Goal: Task Accomplishment & Management: Manage account settings

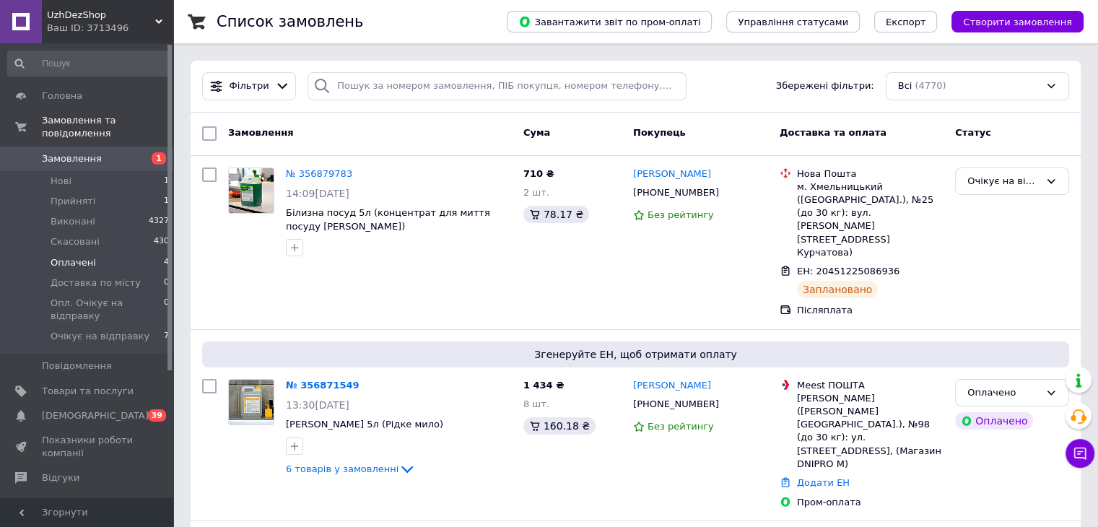
click at [71, 256] on span "Оплачені" at bounding box center [73, 262] width 45 height 13
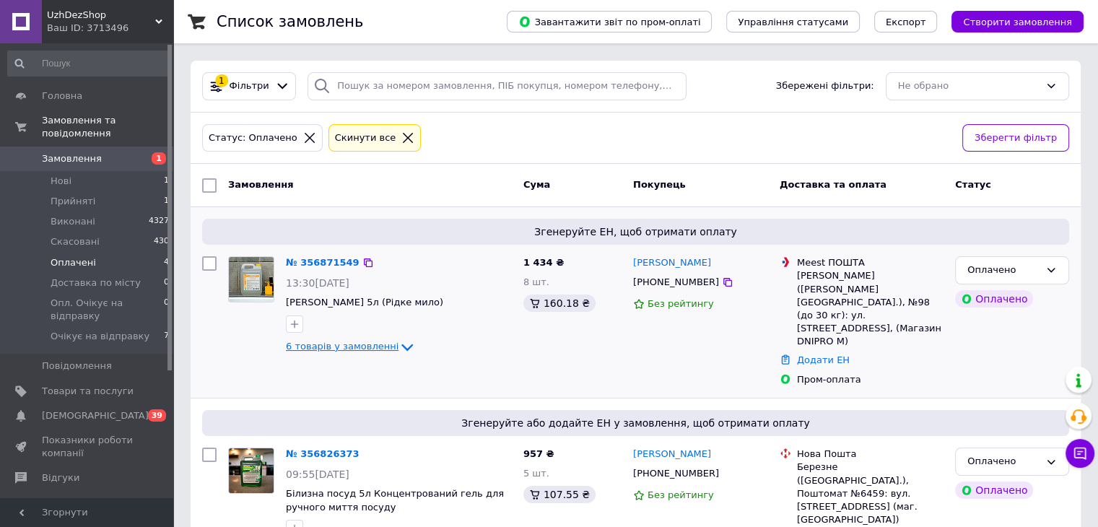
click at [335, 344] on span "6 товарів у замовленні" at bounding box center [342, 346] width 113 height 11
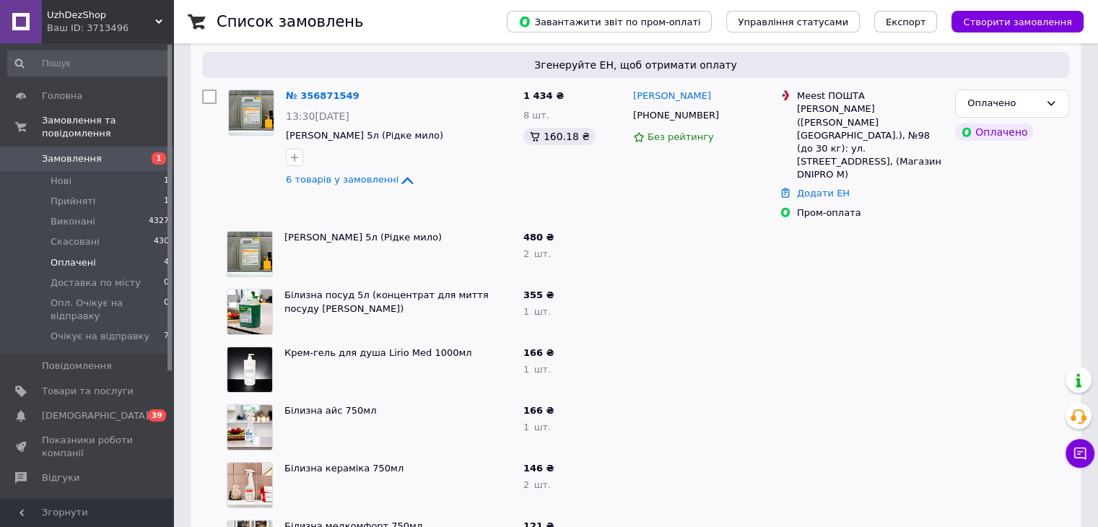
scroll to position [72, 0]
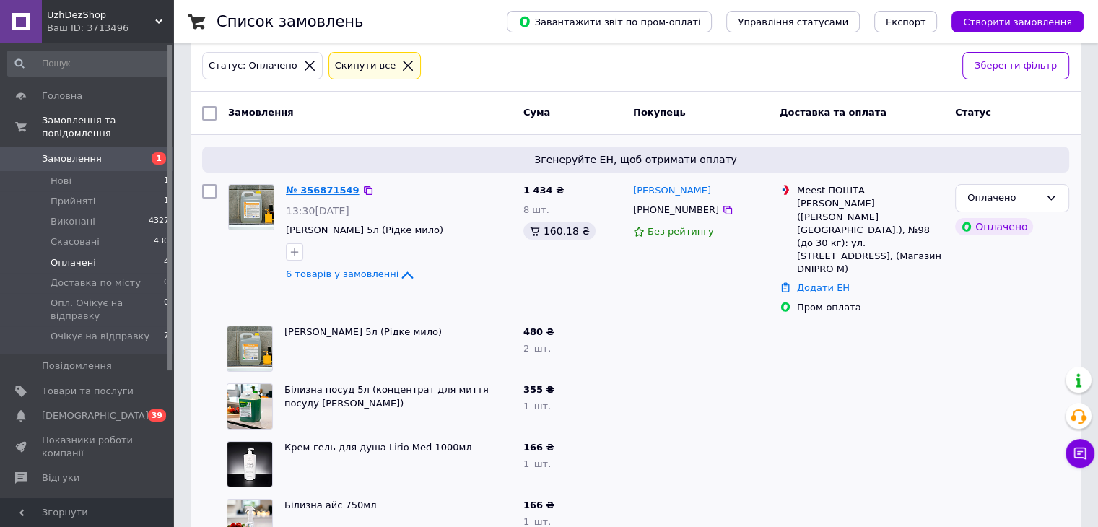
click at [315, 193] on link "№ 356871549" at bounding box center [323, 190] width 74 height 11
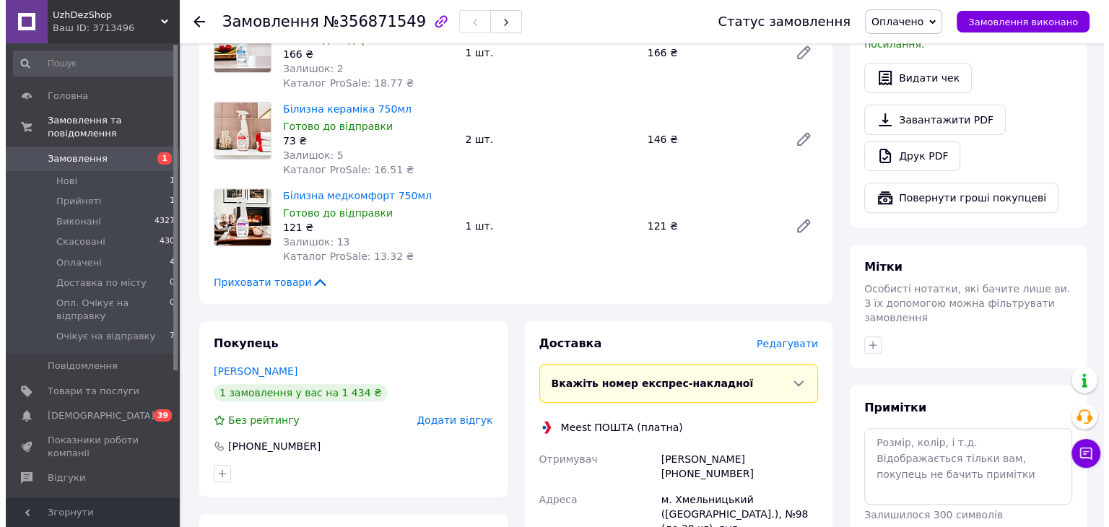
scroll to position [577, 0]
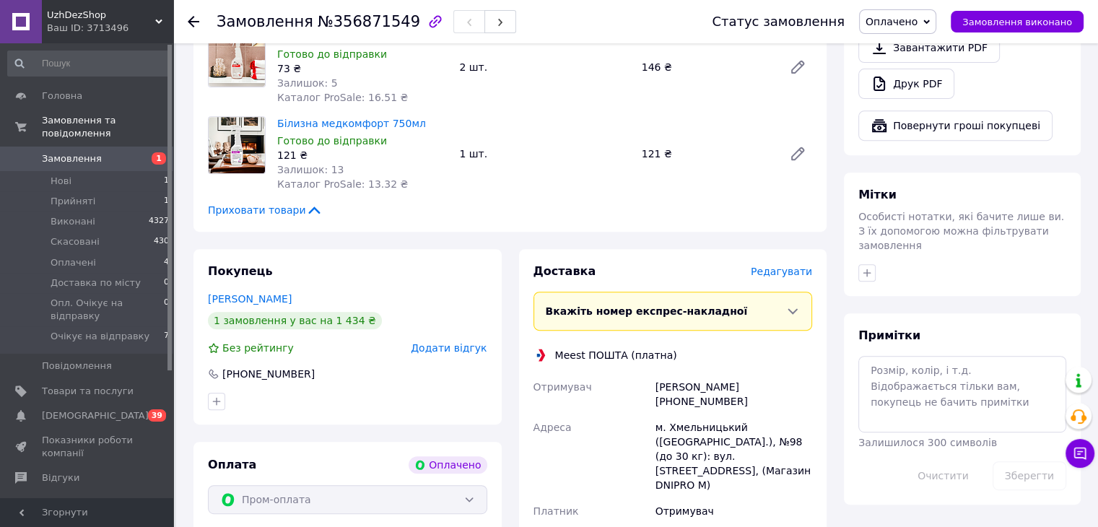
click at [787, 266] on span "Редагувати" at bounding box center [781, 272] width 61 height 12
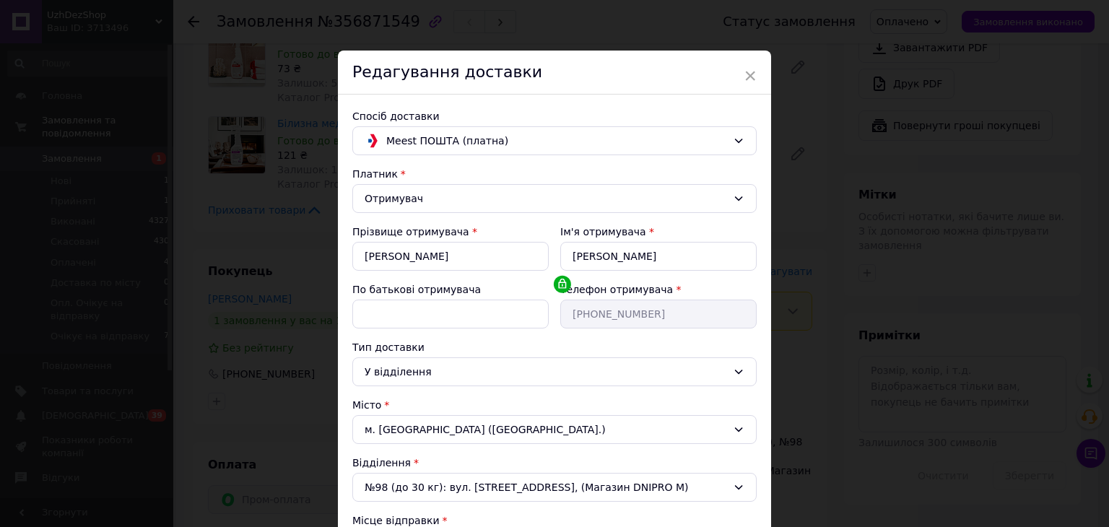
scroll to position [279, 0]
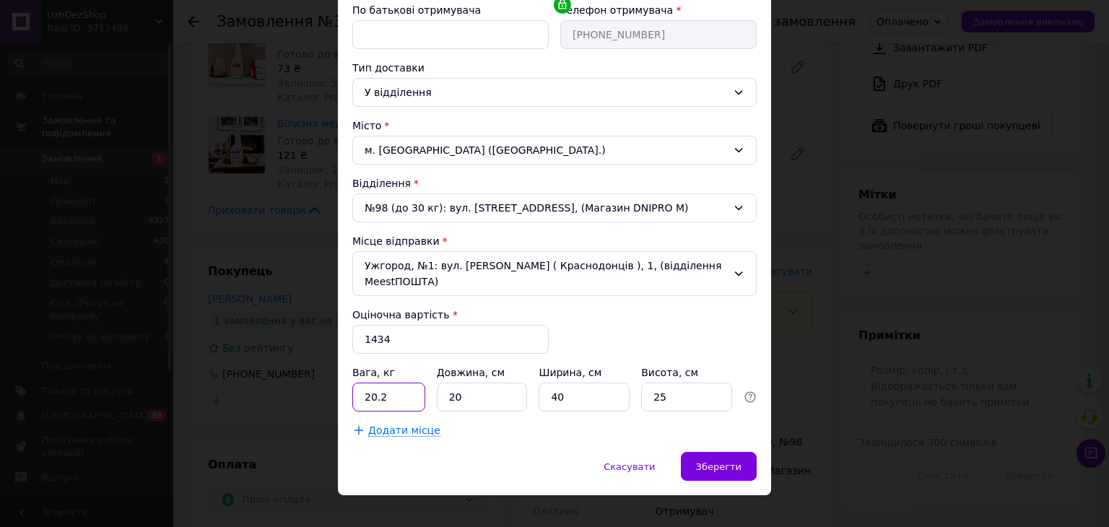
drag, startPoint x: 396, startPoint y: 378, endPoint x: 355, endPoint y: 379, distance: 40.4
click at [355, 383] on input "20.2" at bounding box center [388, 397] width 73 height 29
click at [368, 424] on span "Додати місце" at bounding box center [404, 430] width 72 height 12
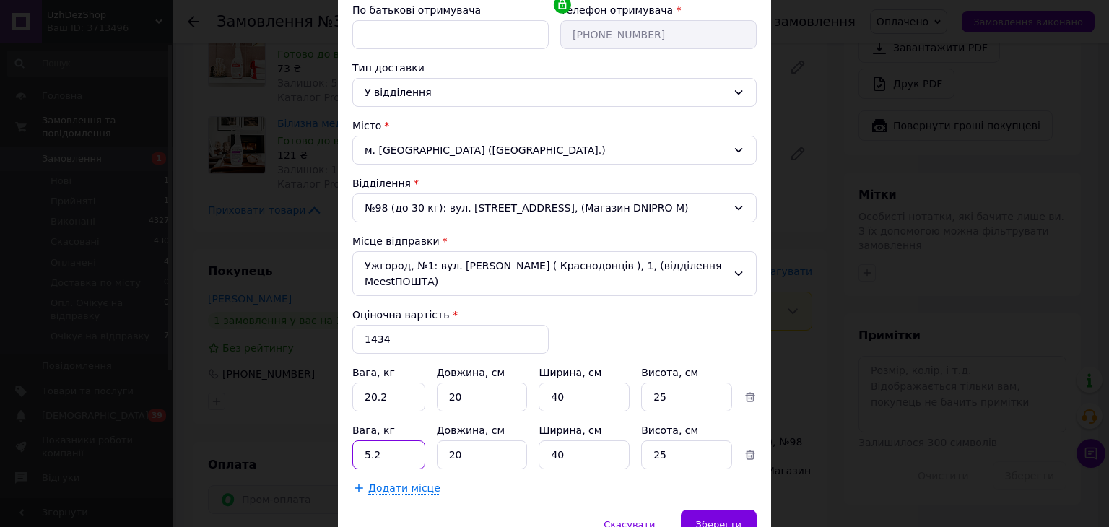
drag, startPoint x: 384, startPoint y: 431, endPoint x: 363, endPoint y: 437, distance: 21.9
click at [363, 411] on input "5.2" at bounding box center [388, 397] width 73 height 29
click at [389, 482] on span "Додати місце" at bounding box center [404, 488] width 72 height 12
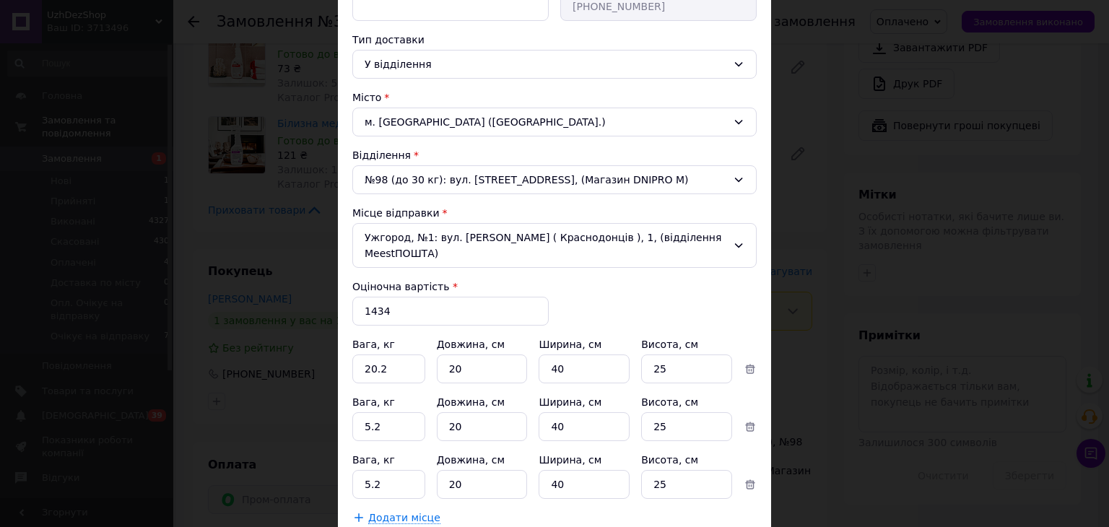
scroll to position [352, 0]
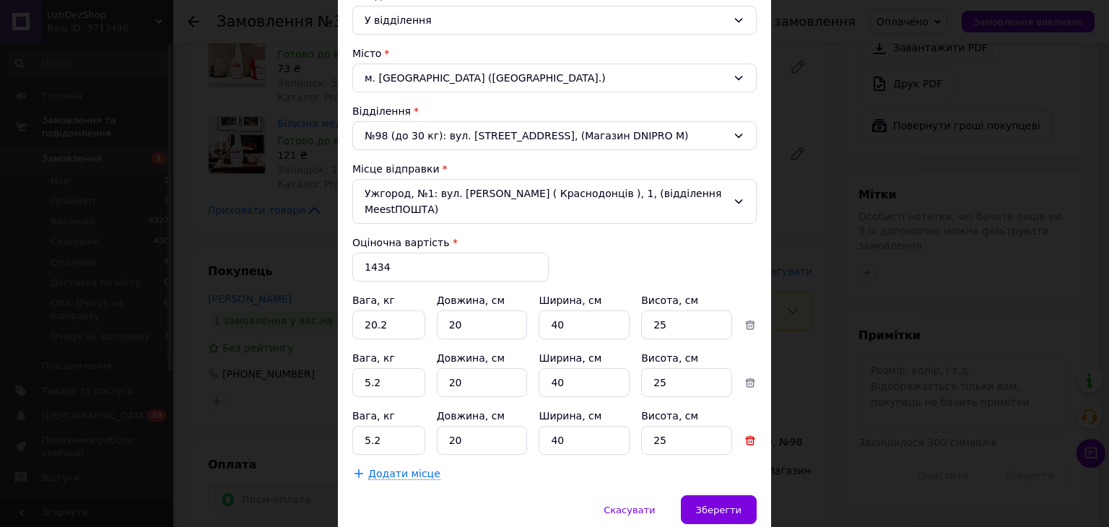
click at [747, 434] on icon at bounding box center [749, 440] width 13 height 13
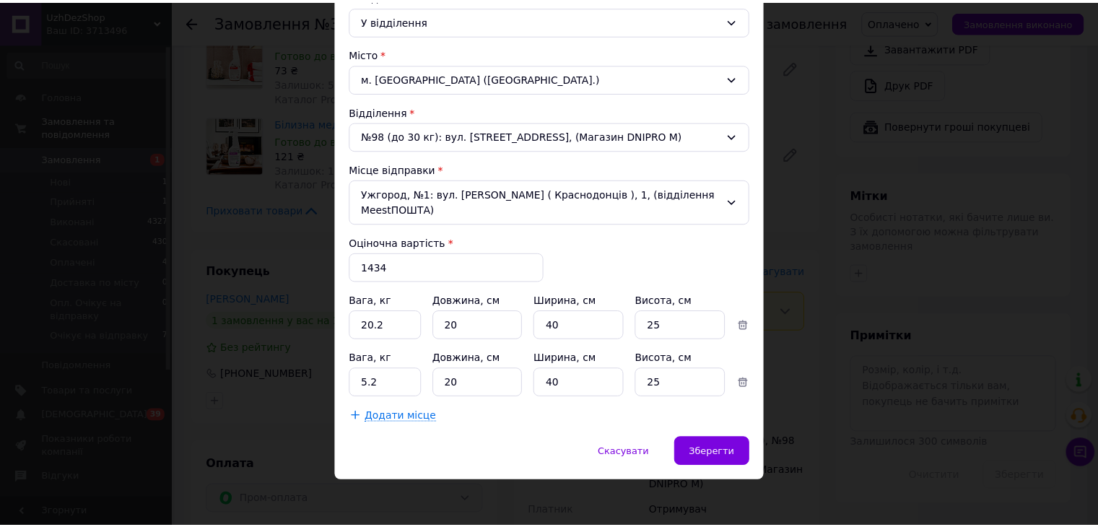
scroll to position [336, 0]
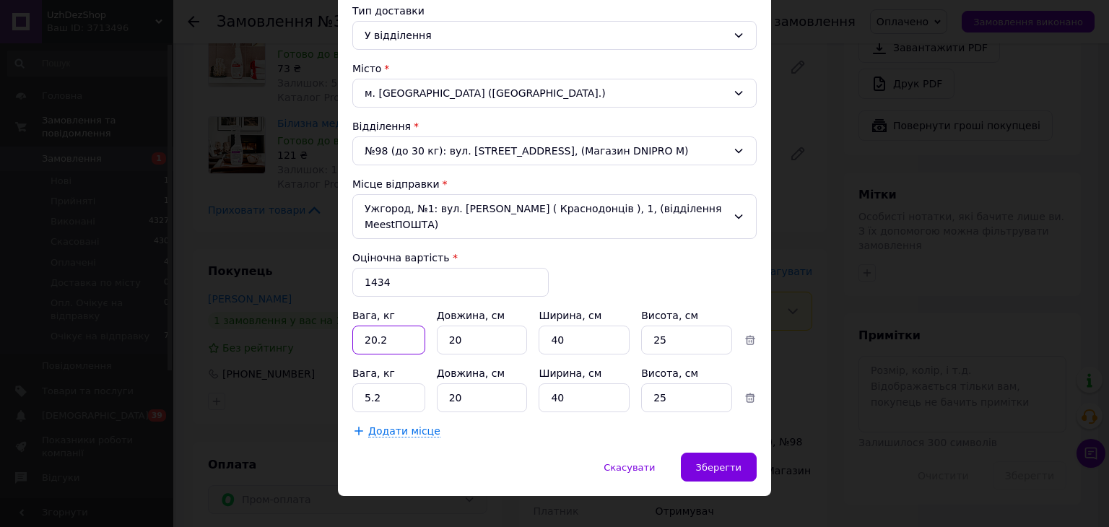
drag, startPoint x: 387, startPoint y: 326, endPoint x: 362, endPoint y: 326, distance: 24.5
click at [362, 326] on input "20.2" at bounding box center [388, 340] width 73 height 29
type input "10"
click at [365, 354] on input "5.2" at bounding box center [388, 340] width 73 height 29
type input "10.2"
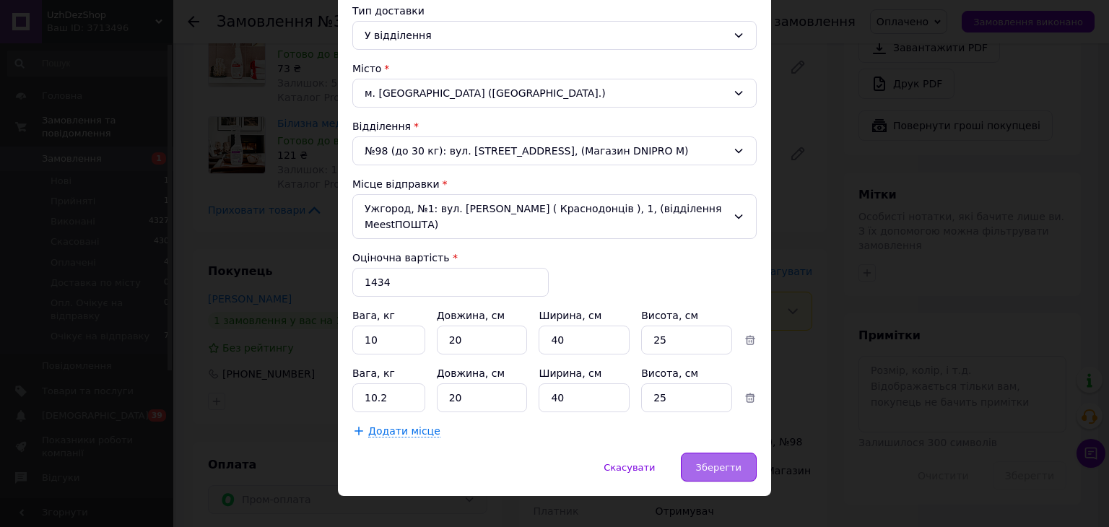
click at [705, 453] on div "Зберегти" at bounding box center [719, 467] width 76 height 29
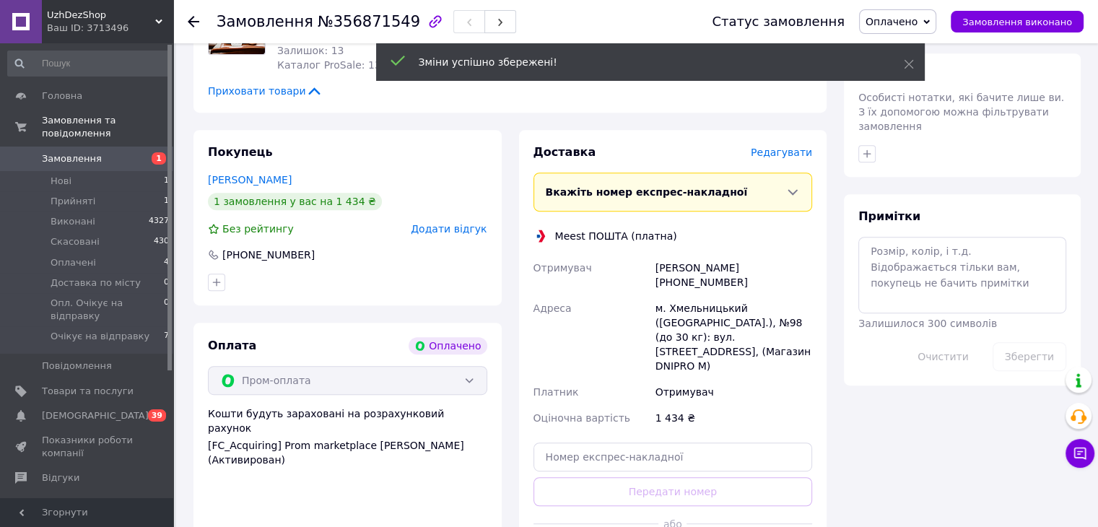
scroll to position [722, 0]
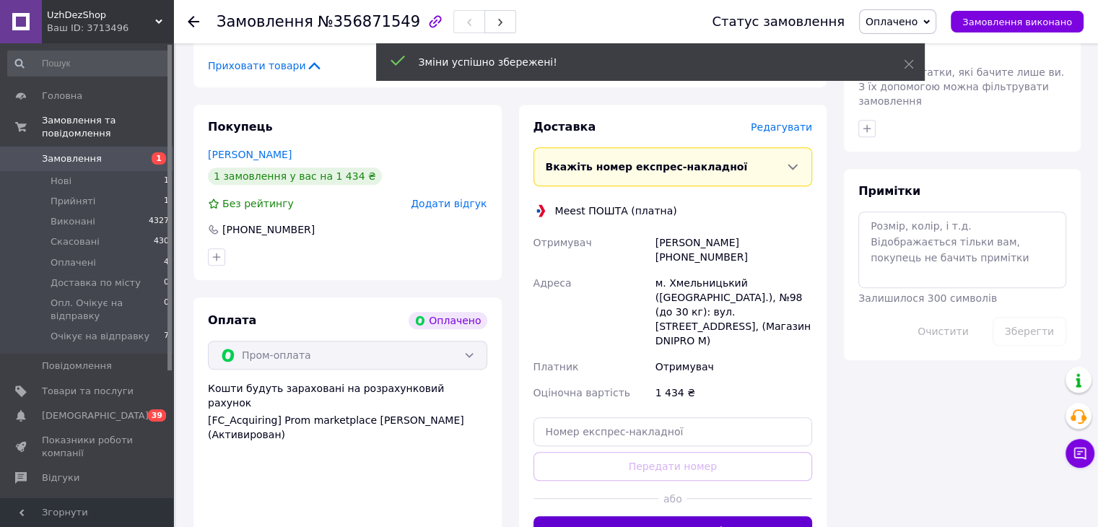
click at [659, 516] on button "Створити декларацію" at bounding box center [672, 530] width 279 height 29
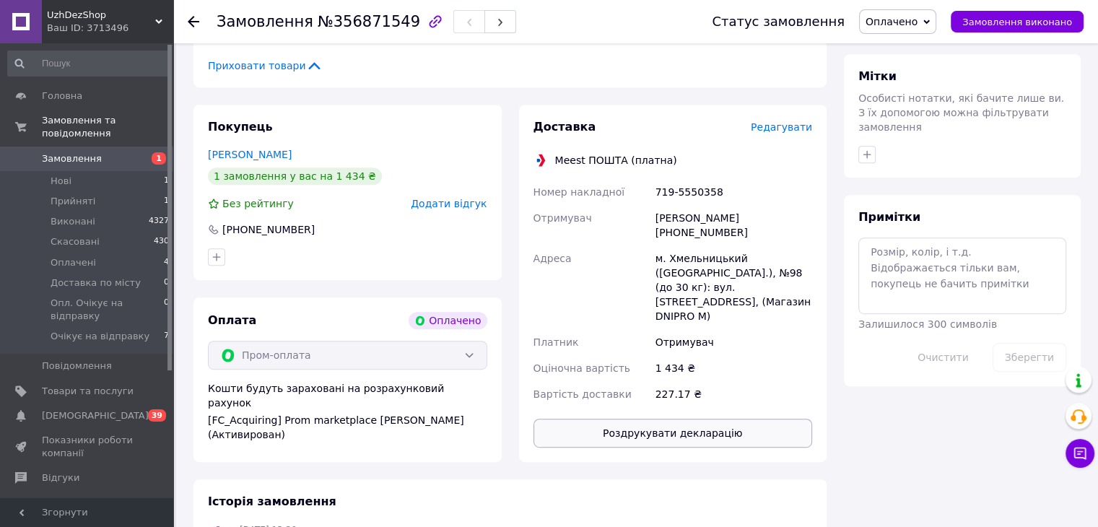
click at [666, 419] on button "Роздрукувати декларацію" at bounding box center [672, 433] width 279 height 29
click at [484, 30] on button "button" at bounding box center [500, 21] width 32 height 23
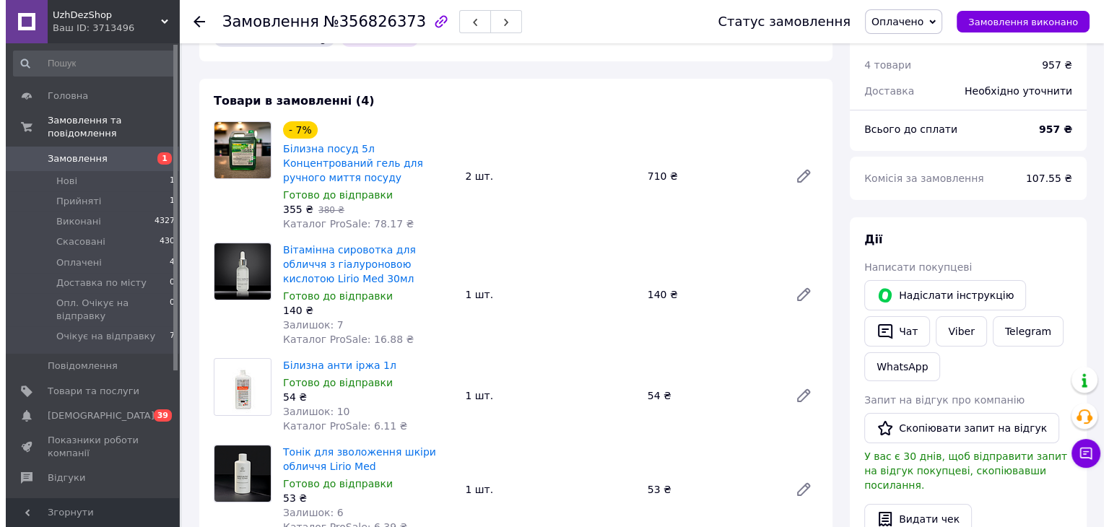
scroll to position [289, 0]
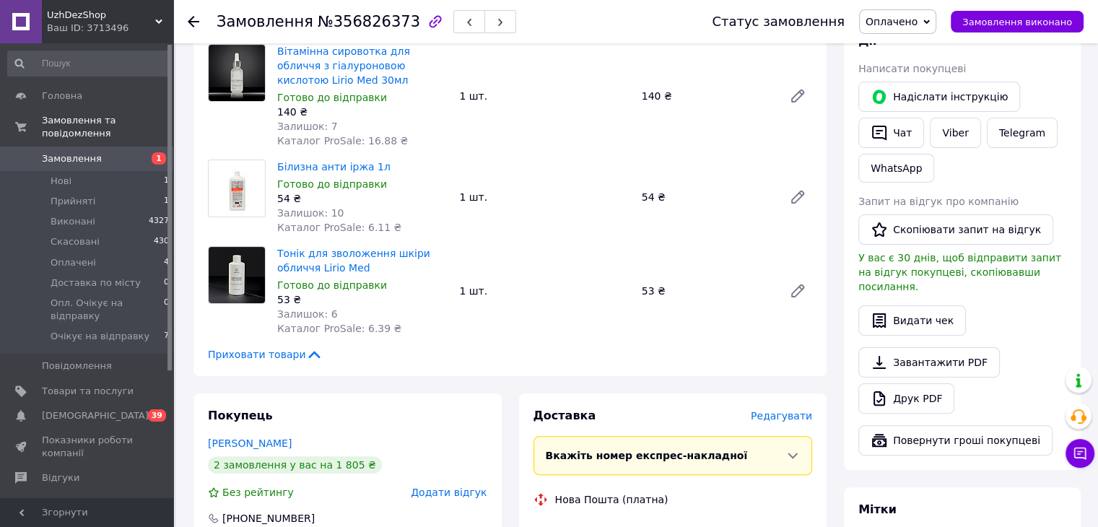
click at [800, 410] on span "Редагувати" at bounding box center [781, 416] width 61 height 12
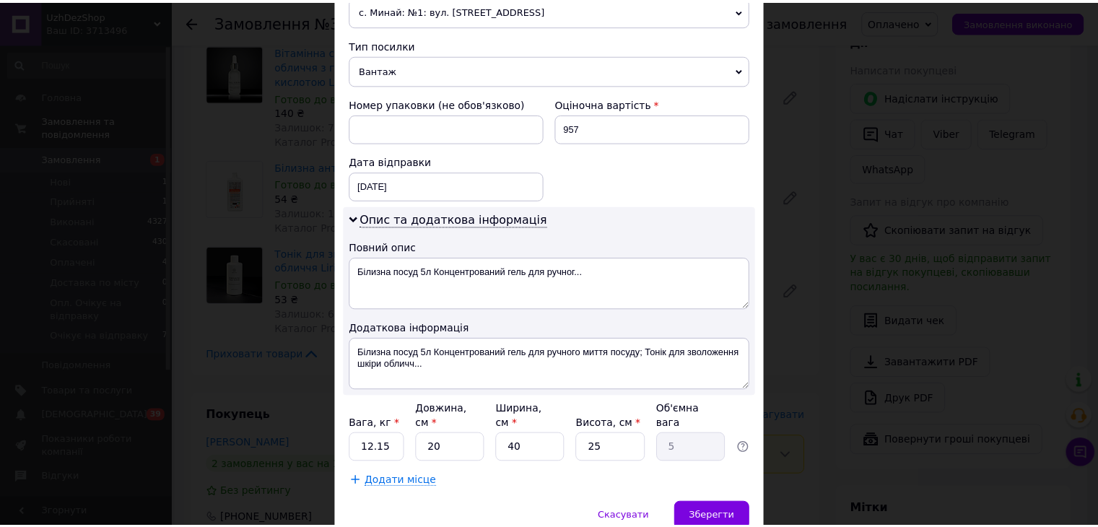
scroll to position [589, 0]
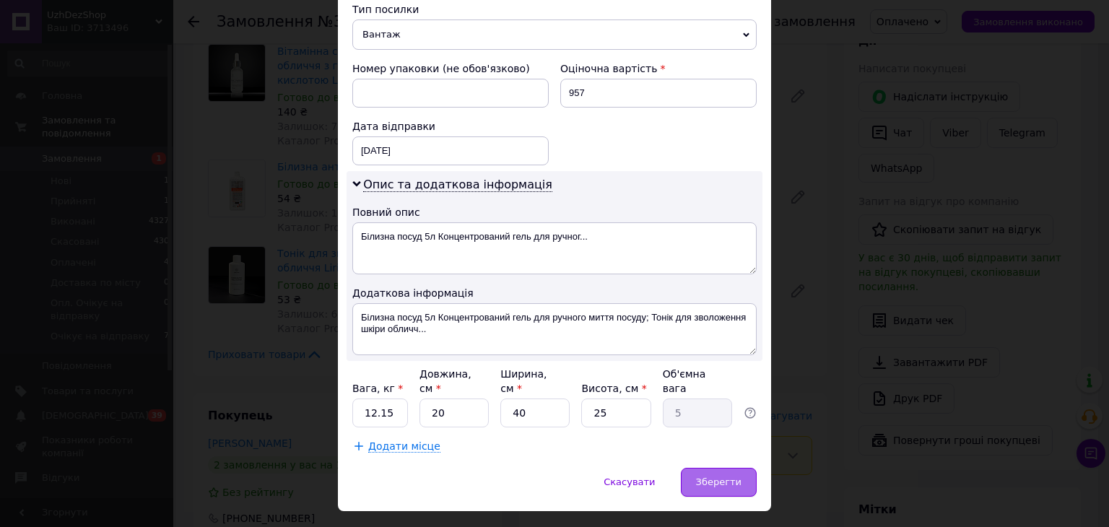
click at [728, 476] on span "Зберегти" at bounding box center [718, 481] width 45 height 11
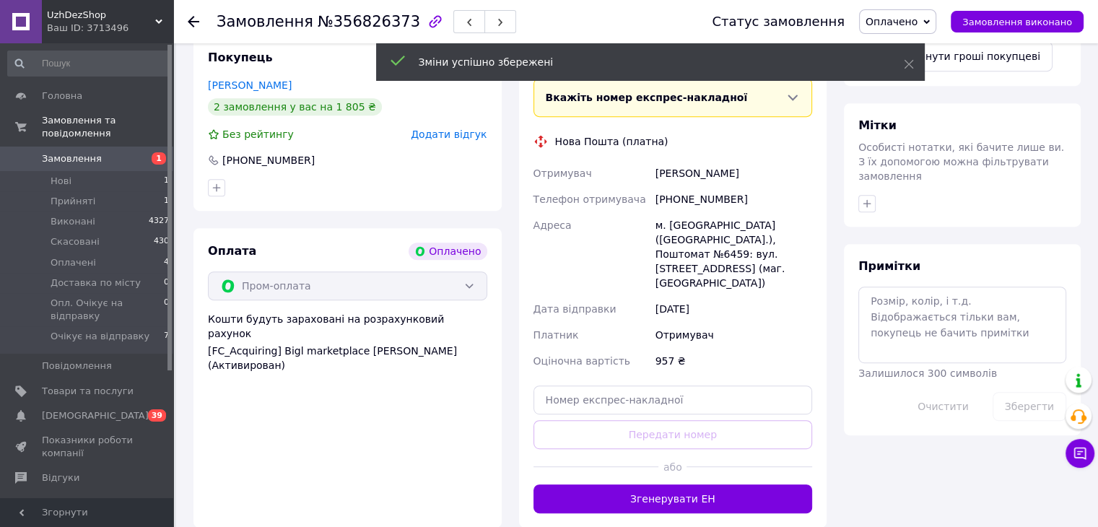
scroll to position [650, 0]
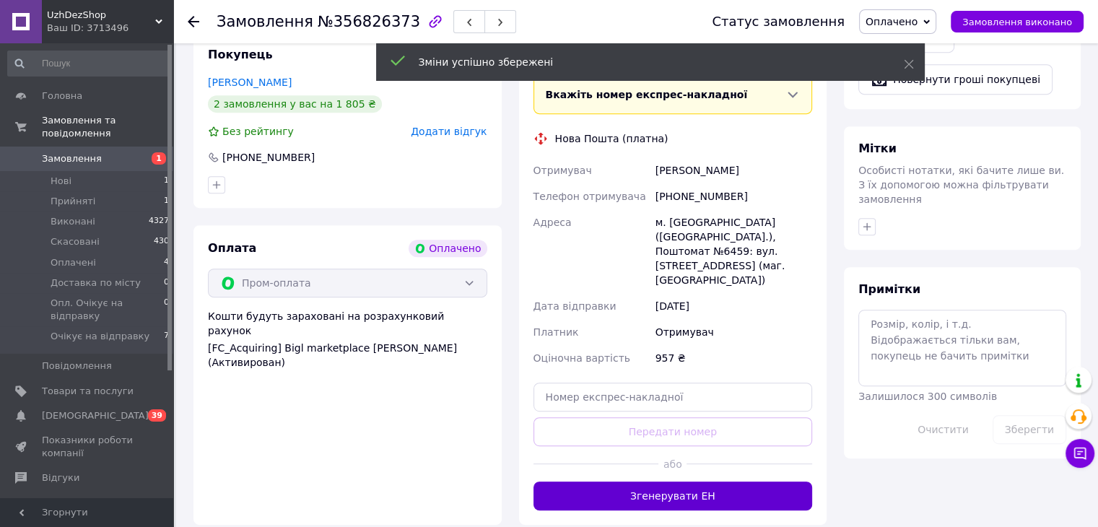
click at [656, 481] on button "Згенерувати ЕН" at bounding box center [672, 495] width 279 height 29
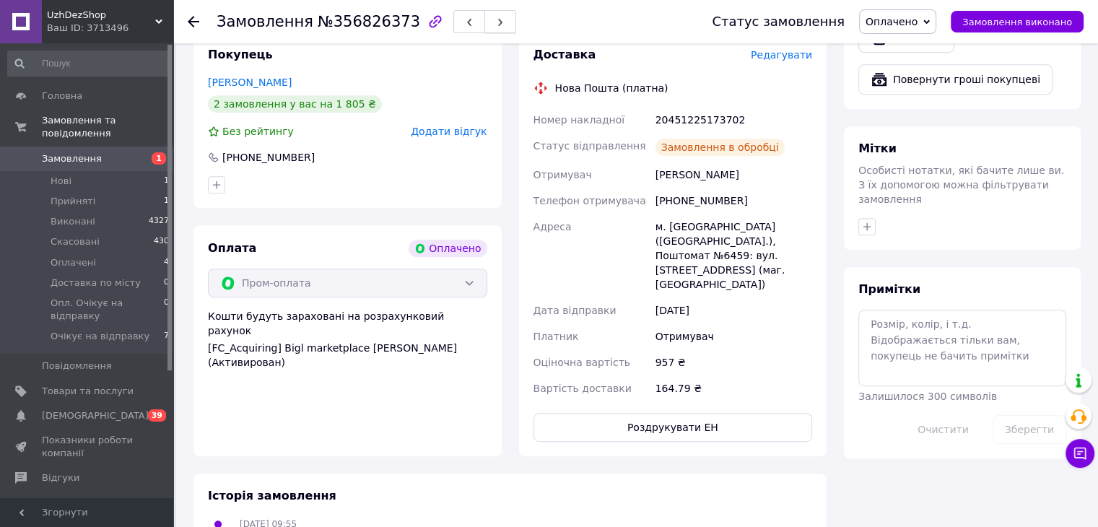
click at [485, 25] on button "button" at bounding box center [500, 21] width 32 height 23
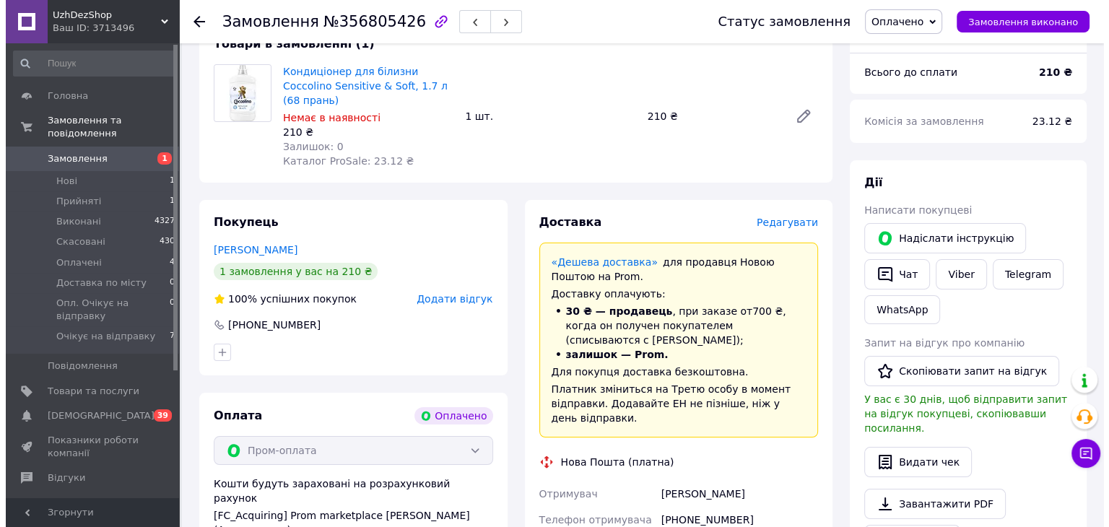
scroll to position [144, 0]
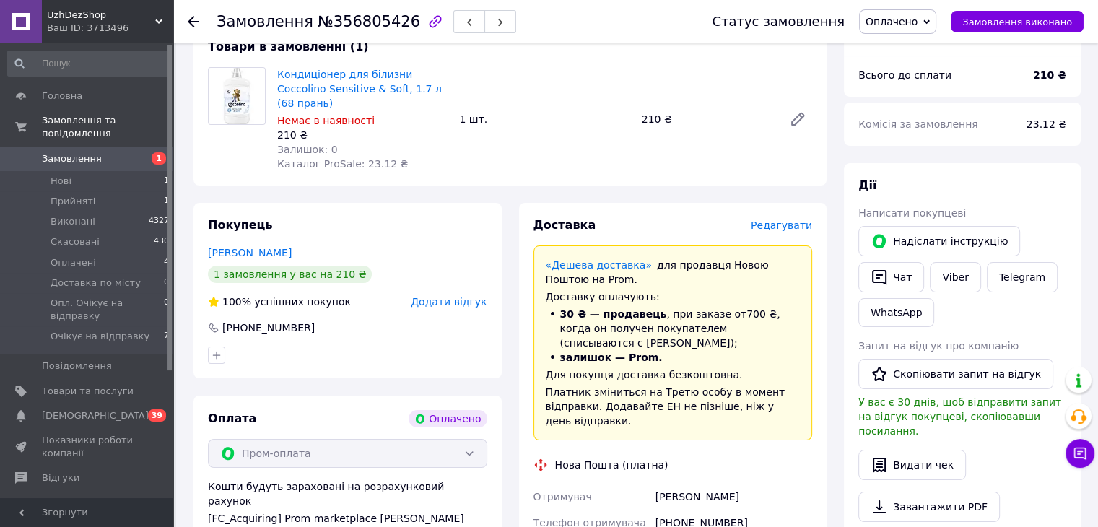
click at [766, 219] on span "Редагувати" at bounding box center [781, 225] width 61 height 12
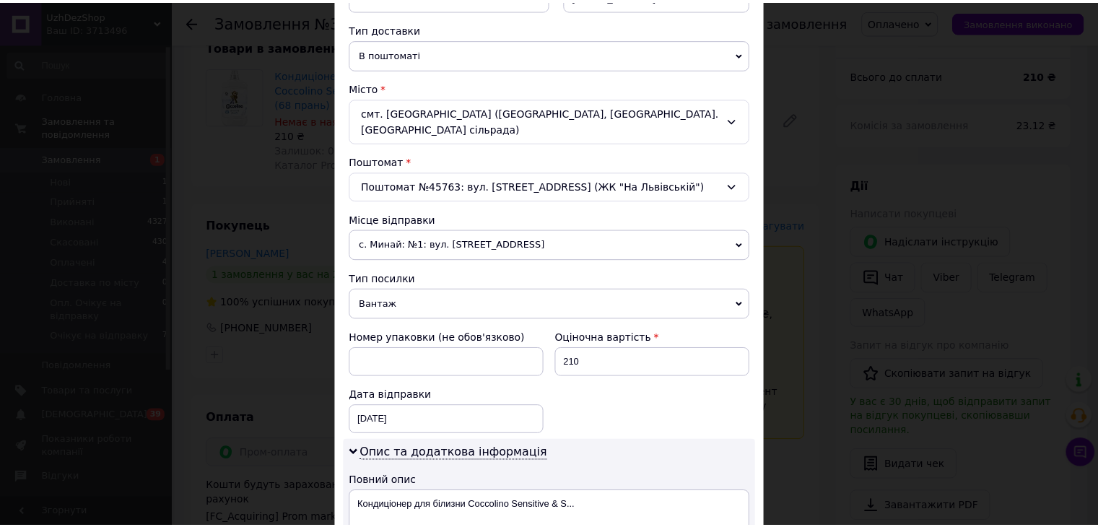
scroll to position [589, 0]
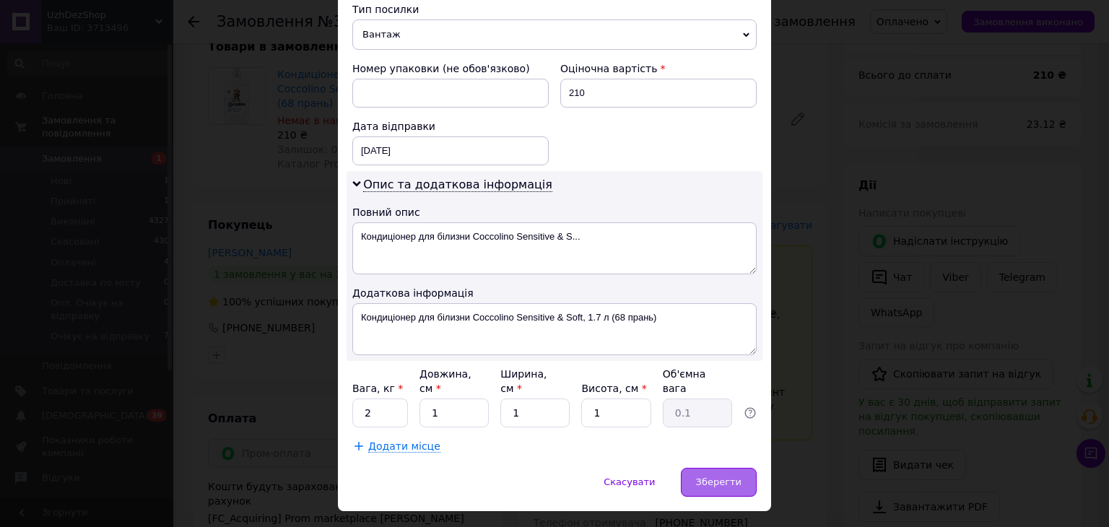
click at [707, 468] on div "Зберегти" at bounding box center [719, 482] width 76 height 29
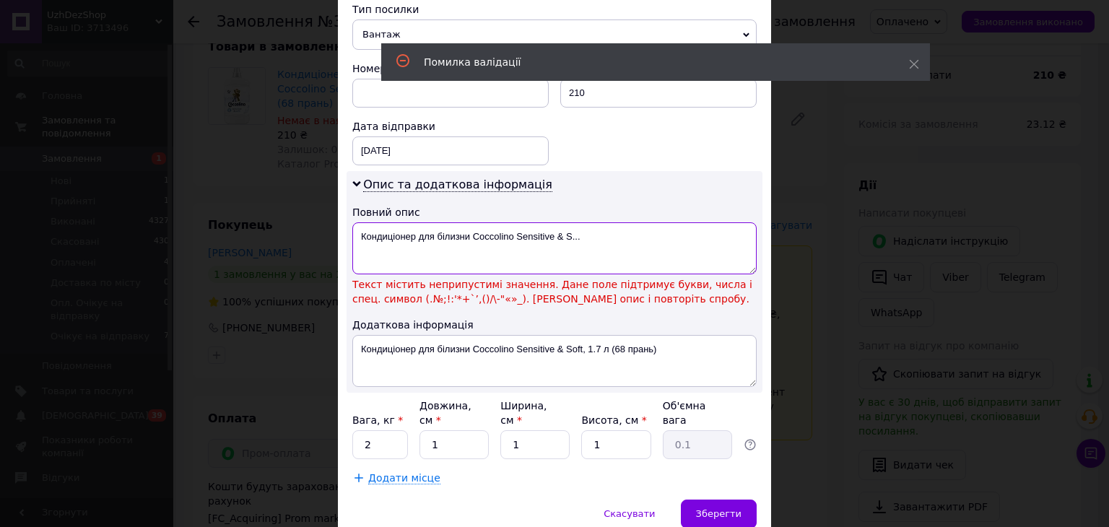
click at [557, 222] on textarea "Кондиціонер для білизни Coccolino Sensitive & S..." at bounding box center [554, 248] width 404 height 52
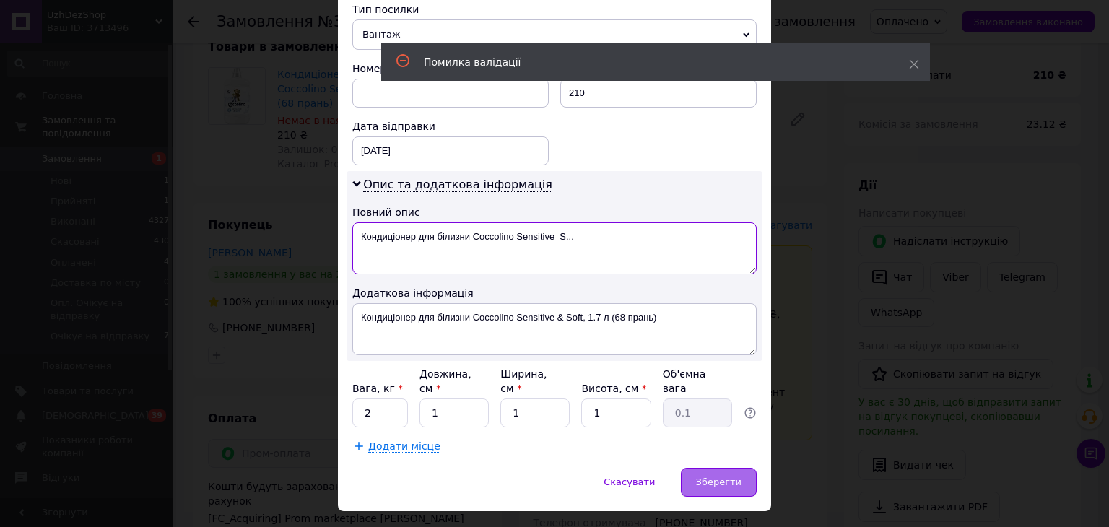
type textarea "Кондиціонер для білизни Coccolino Sensitive S..."
click at [707, 476] on span "Зберегти" at bounding box center [718, 481] width 45 height 11
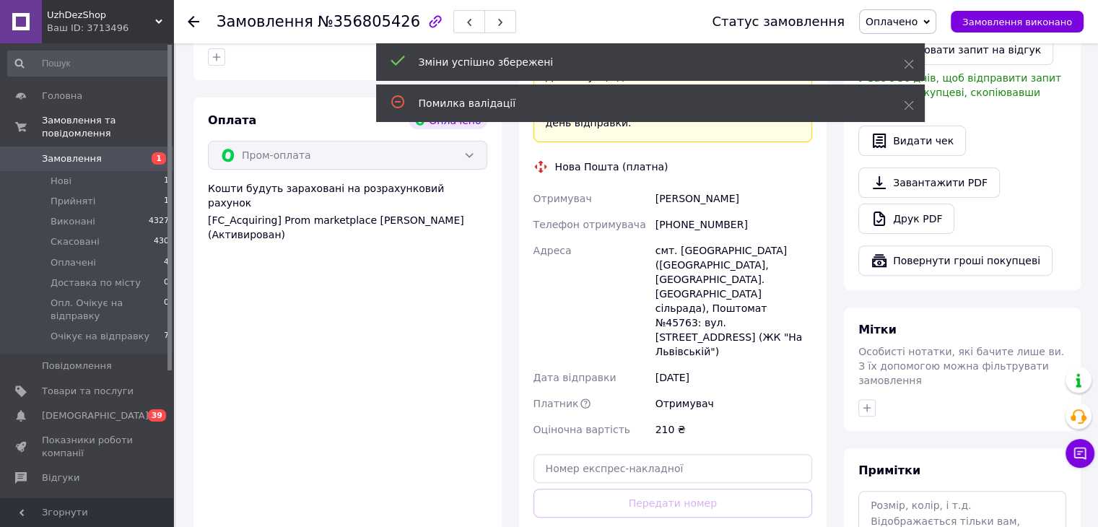
scroll to position [505, 0]
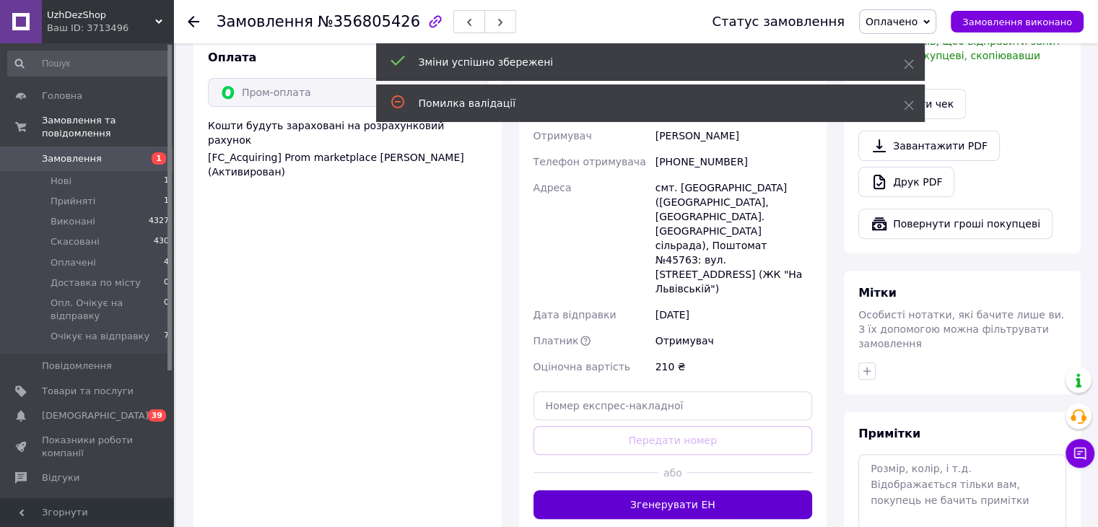
click at [680, 490] on button "Згенерувати ЕН" at bounding box center [672, 504] width 279 height 29
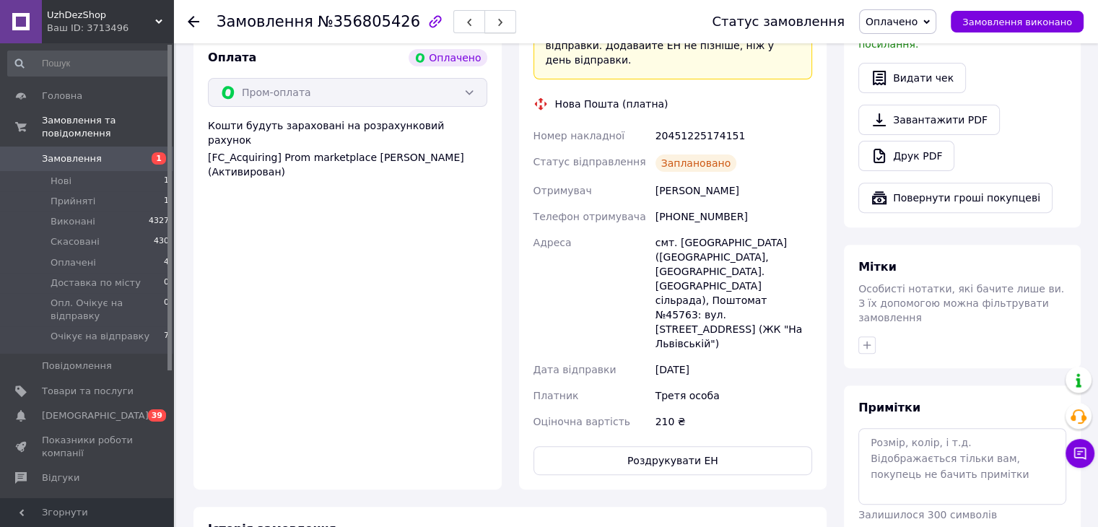
click at [498, 22] on use "button" at bounding box center [500, 23] width 4 height 8
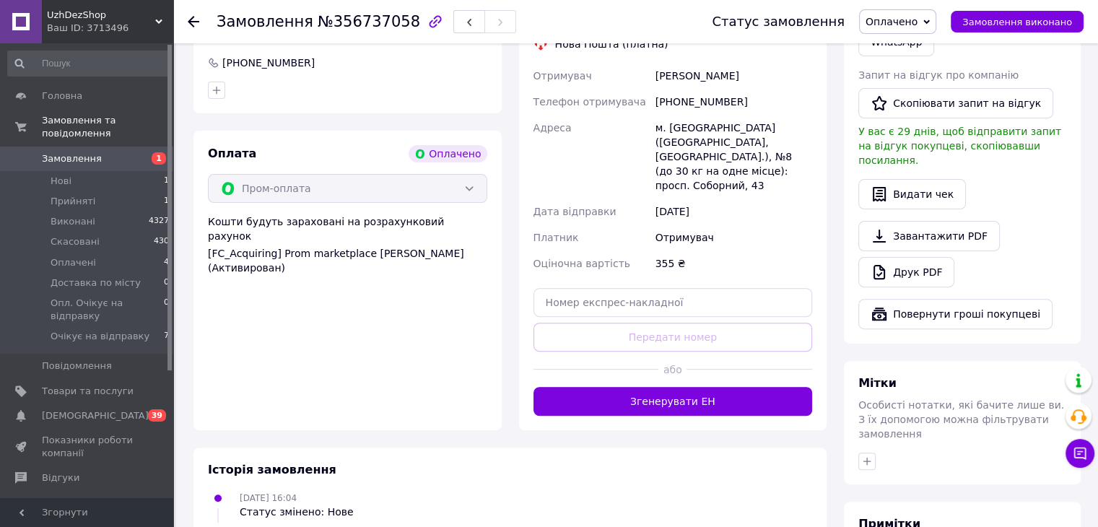
scroll to position [433, 0]
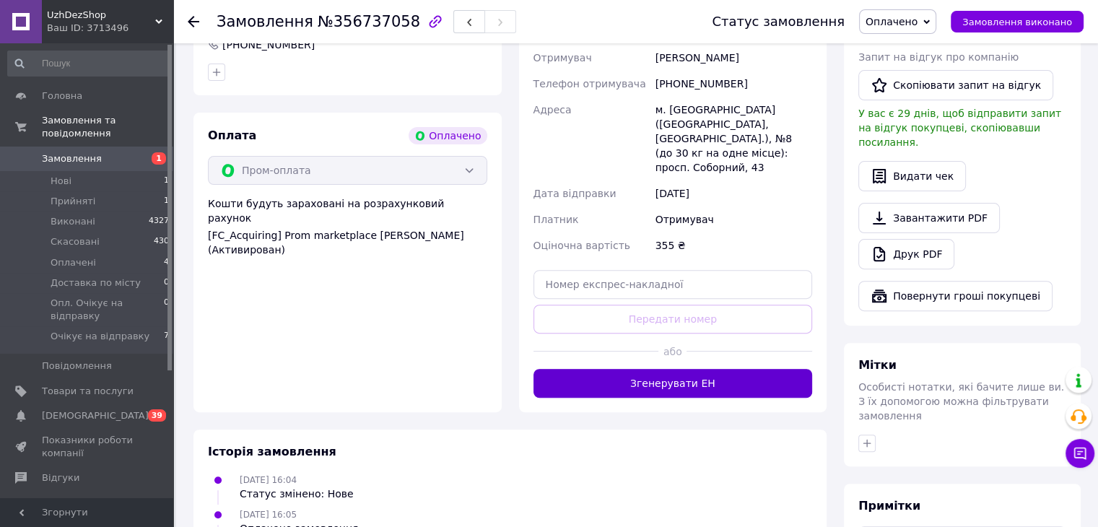
click at [678, 369] on button "Згенерувати ЕН" at bounding box center [672, 383] width 279 height 29
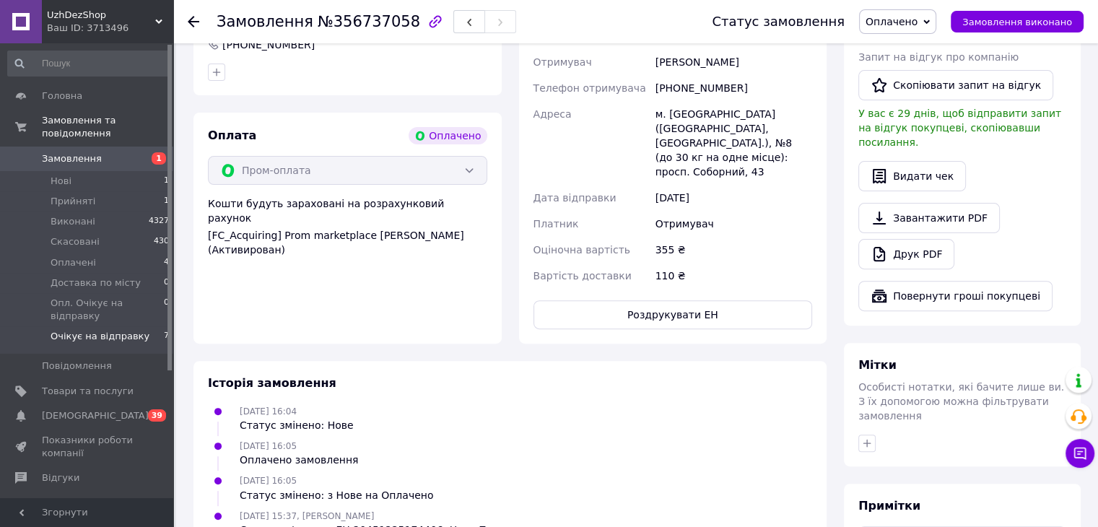
click at [105, 330] on span "Очікує на відправку" at bounding box center [100, 336] width 99 height 13
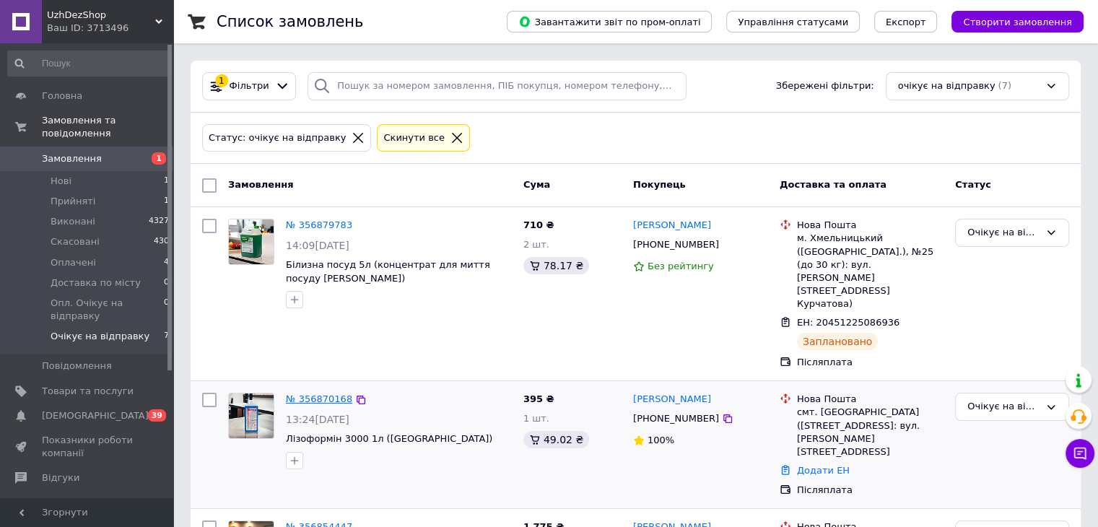
click at [318, 393] on link "№ 356870168" at bounding box center [319, 398] width 66 height 11
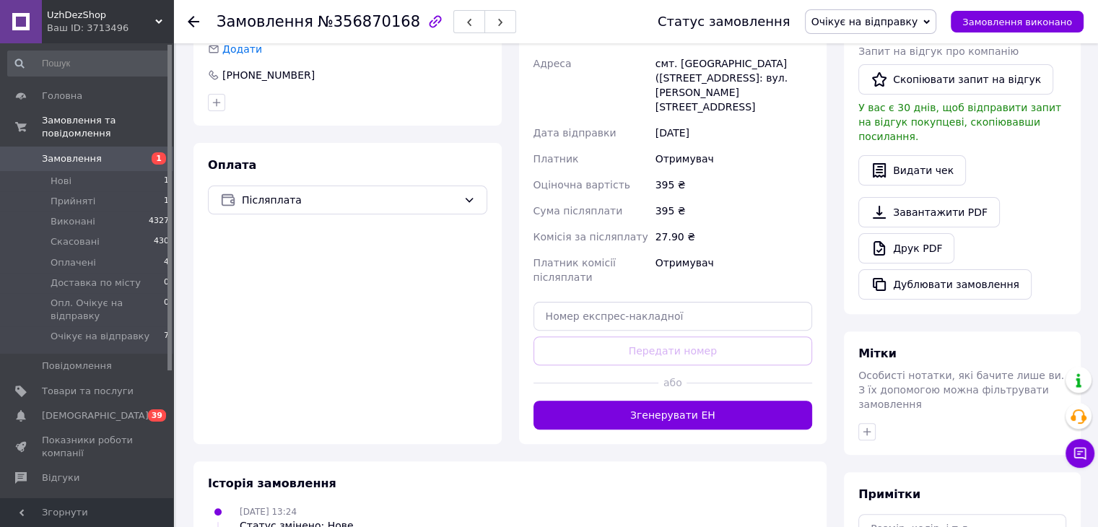
scroll to position [398, 0]
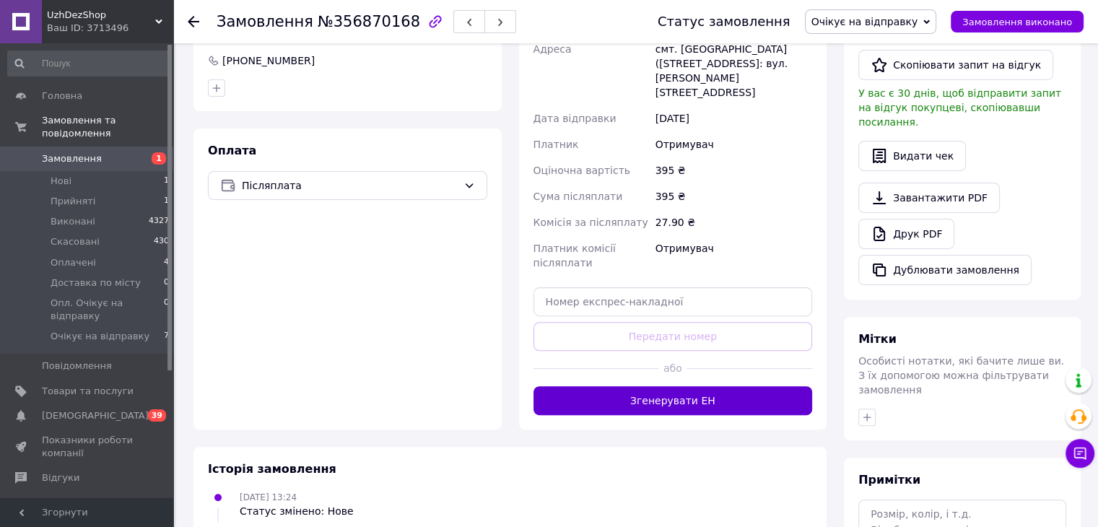
click at [684, 386] on button "Згенерувати ЕН" at bounding box center [672, 400] width 279 height 29
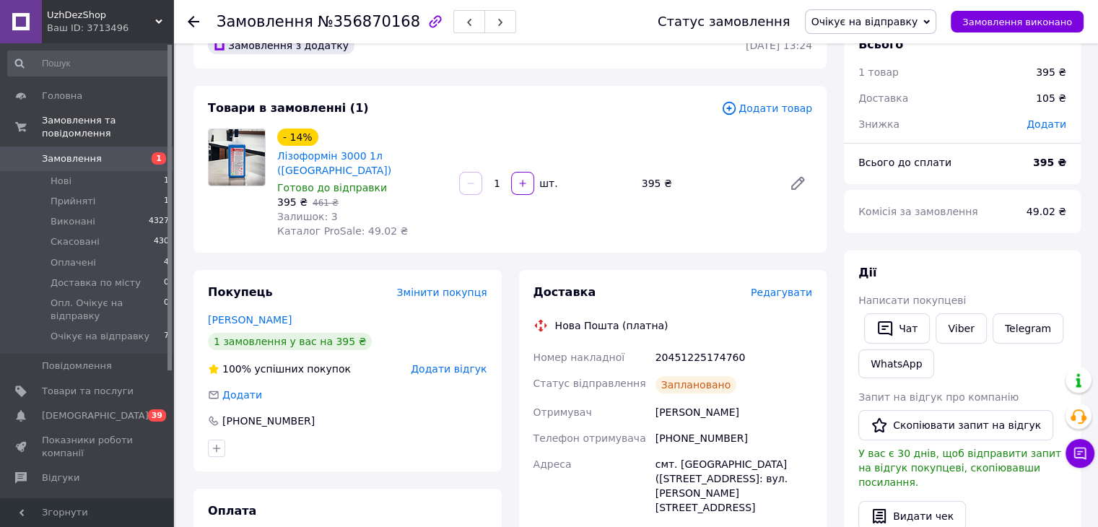
scroll to position [38, 0]
click at [496, 27] on span "button" at bounding box center [500, 22] width 9 height 11
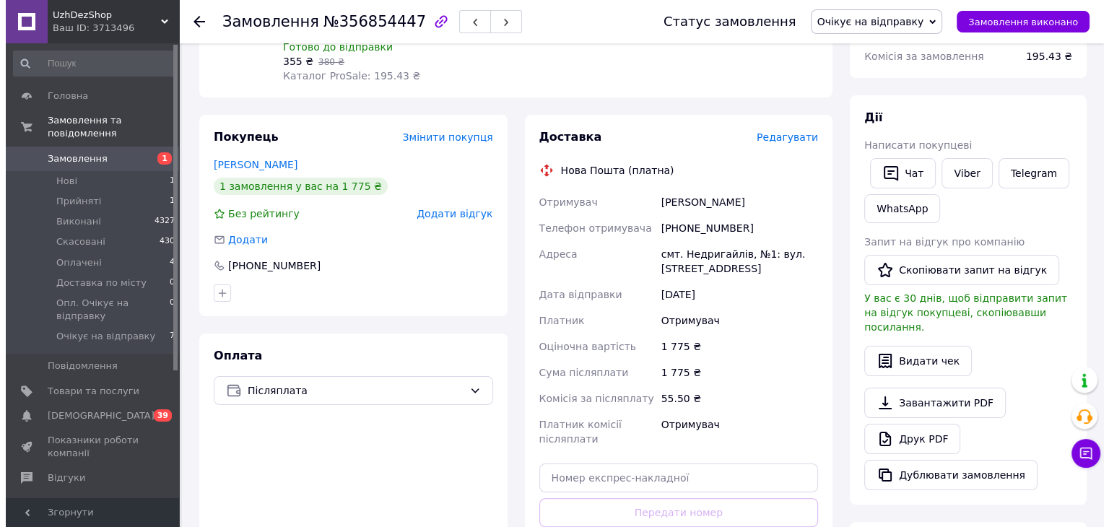
scroll to position [182, 0]
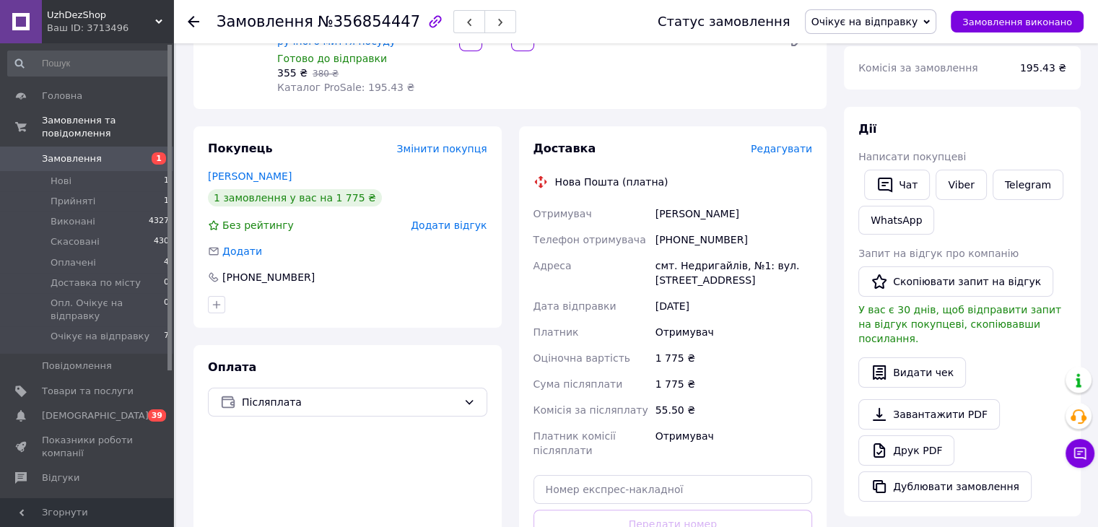
click at [773, 143] on span "Редагувати" at bounding box center [781, 149] width 61 height 12
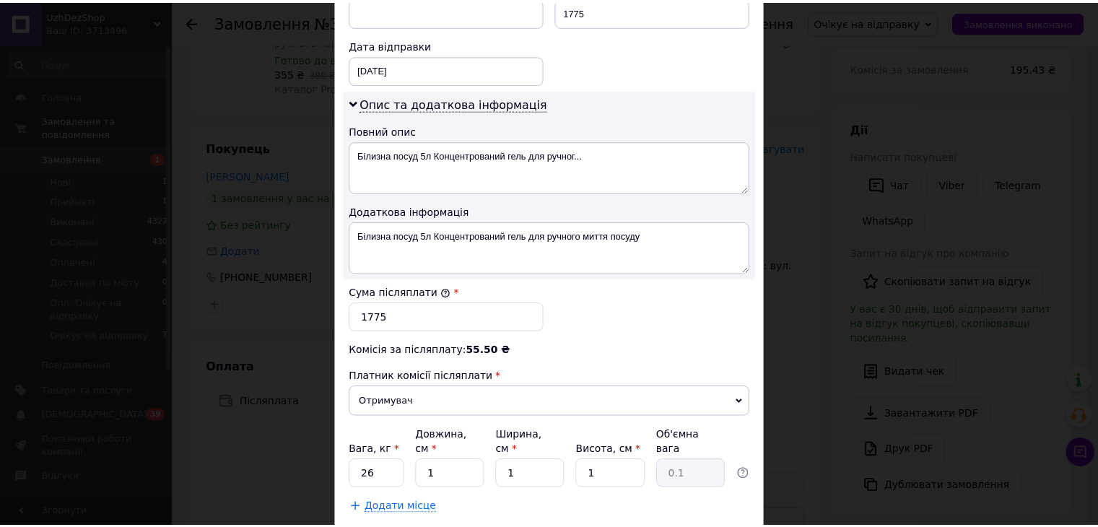
scroll to position [731, 0]
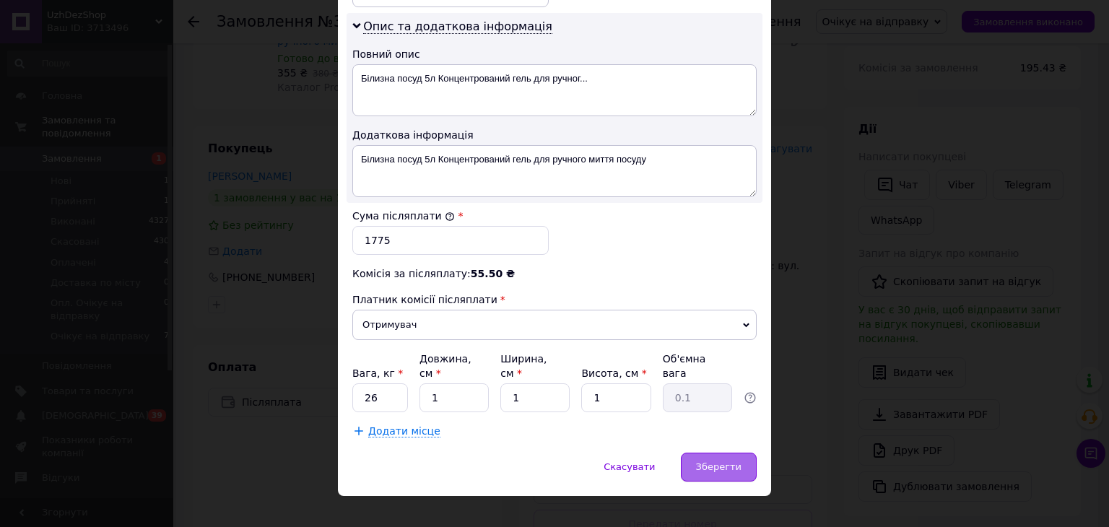
click at [738, 453] on div "Зберегти" at bounding box center [719, 467] width 76 height 29
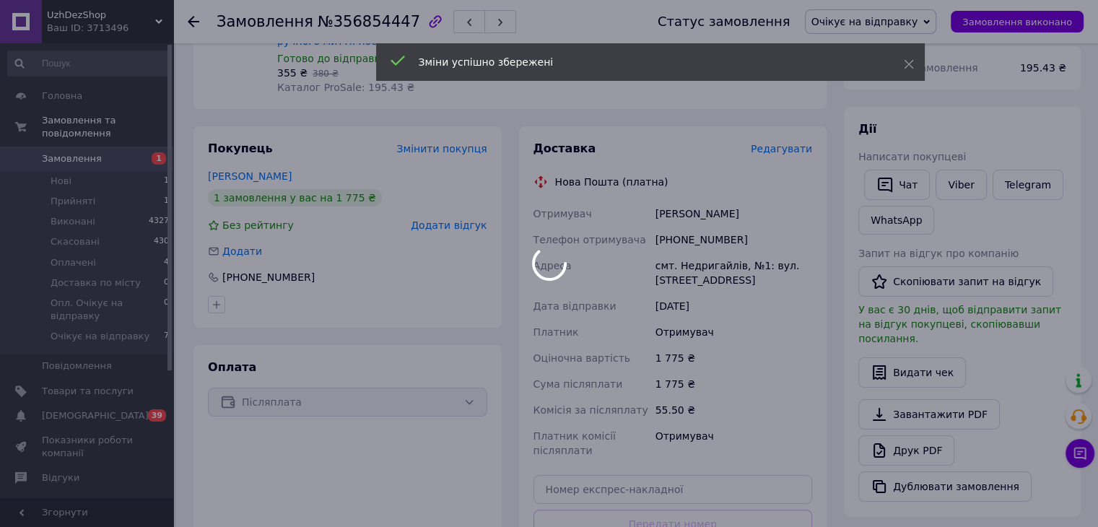
scroll to position [326, 0]
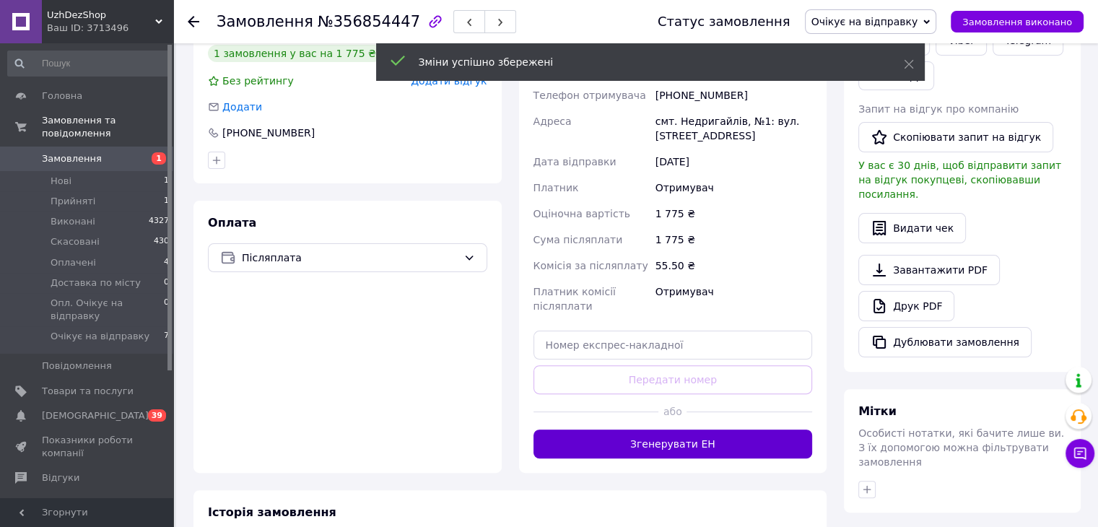
click at [699, 430] on button "Згенерувати ЕН" at bounding box center [672, 443] width 279 height 29
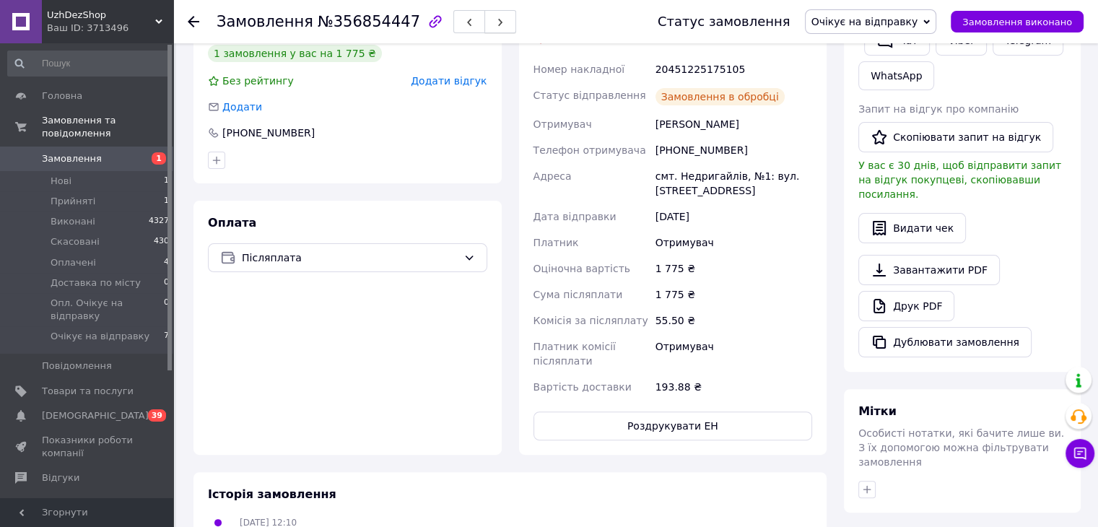
click at [484, 27] on button "button" at bounding box center [500, 21] width 32 height 23
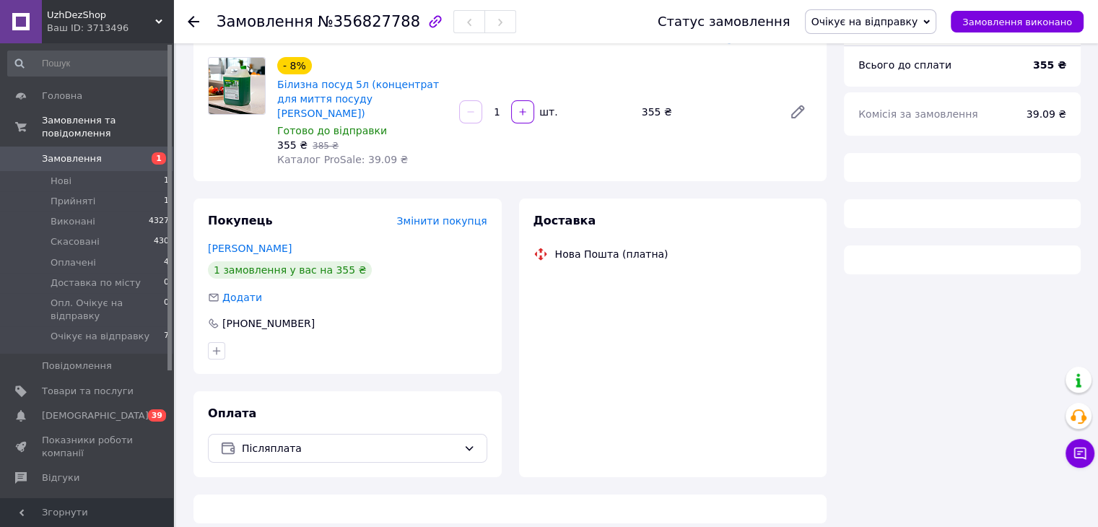
scroll to position [326, 0]
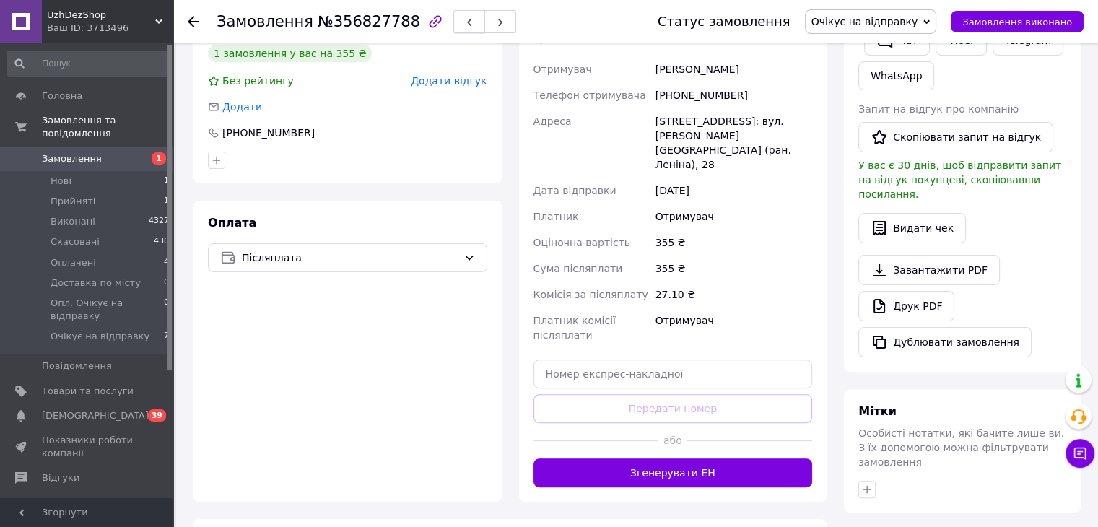
click at [453, 23] on button "button" at bounding box center [469, 21] width 32 height 23
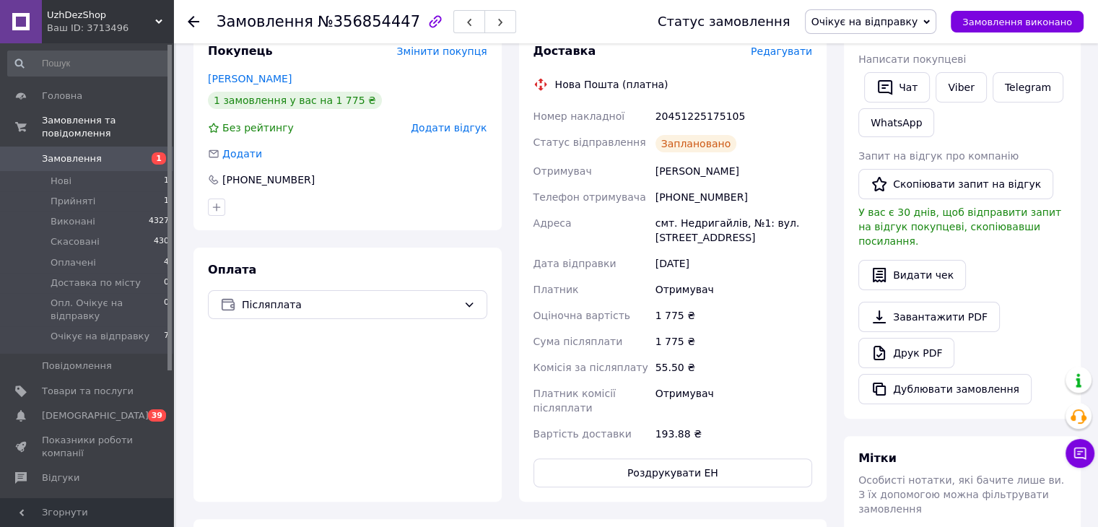
scroll to position [254, 0]
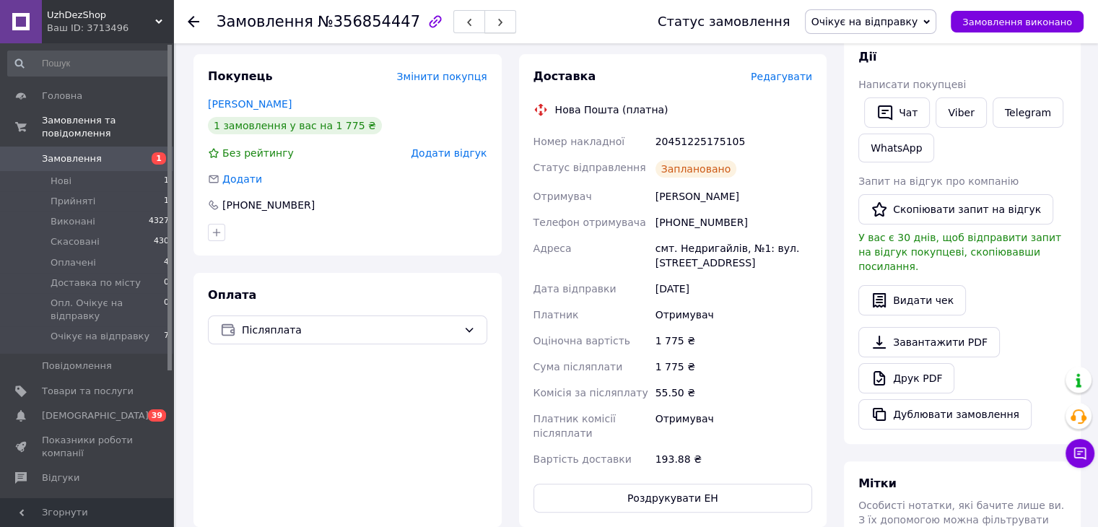
click at [496, 17] on span "button" at bounding box center [500, 22] width 9 height 11
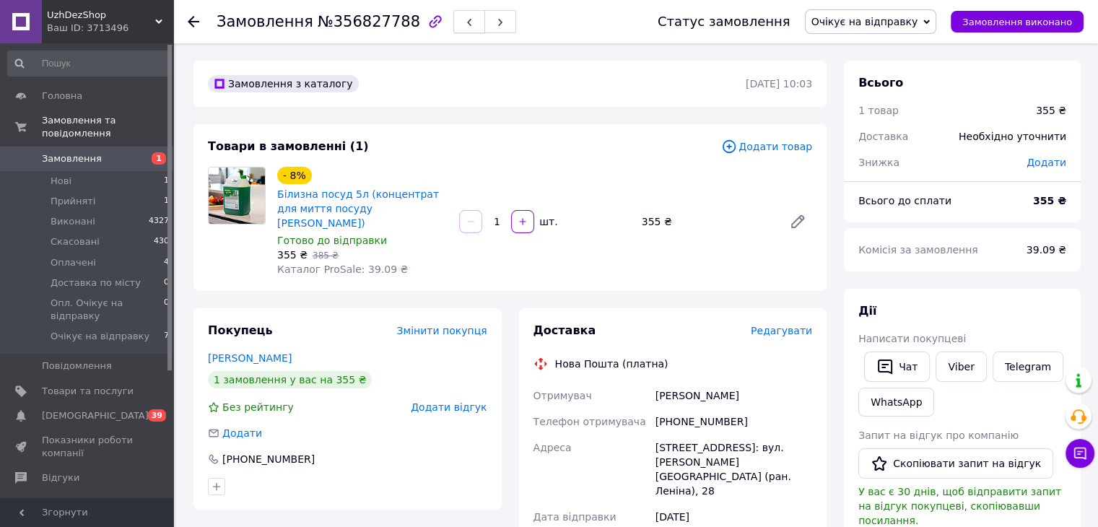
click at [465, 27] on icon "button" at bounding box center [469, 22] width 9 height 9
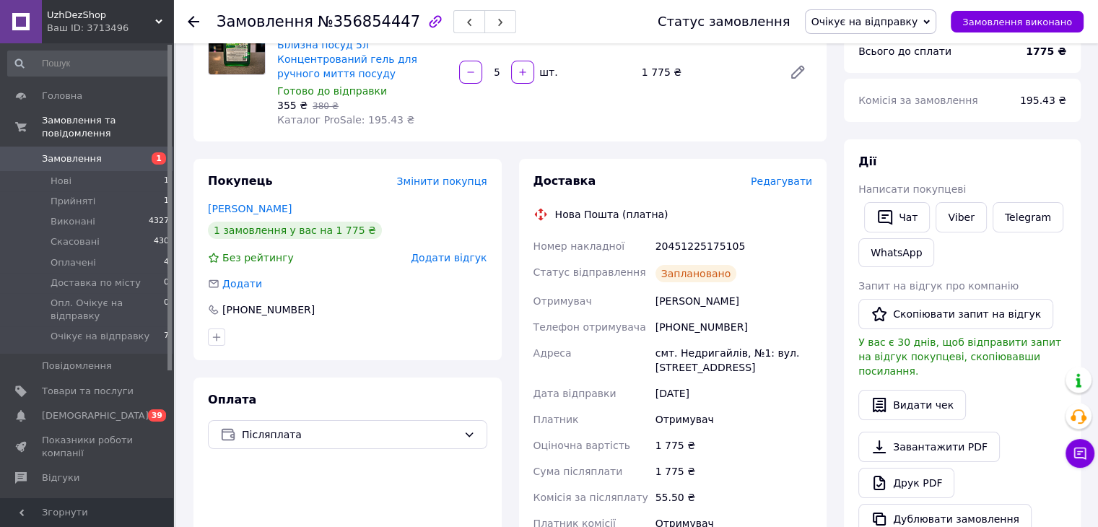
scroll to position [72, 0]
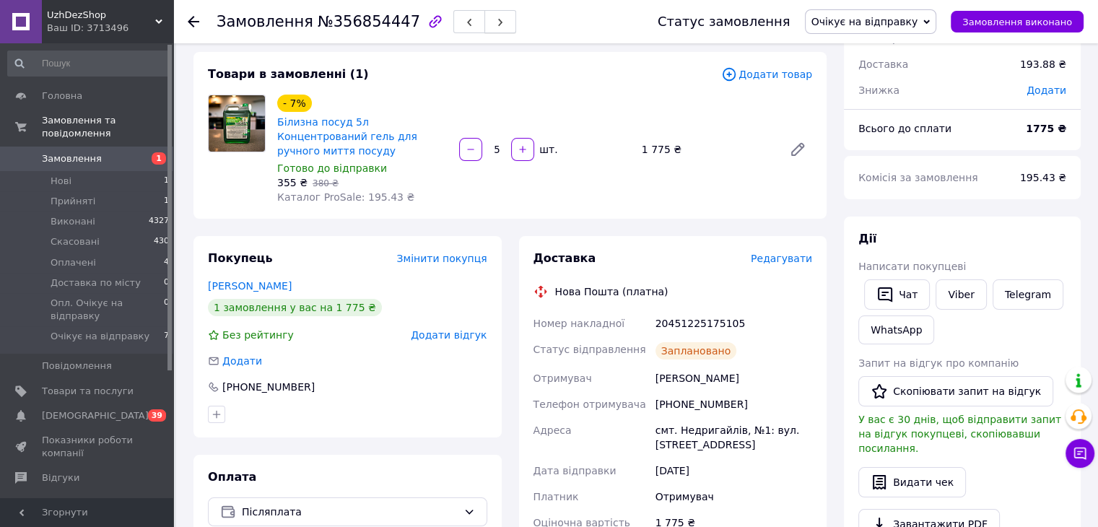
click at [496, 21] on icon "button" at bounding box center [500, 22] width 9 height 9
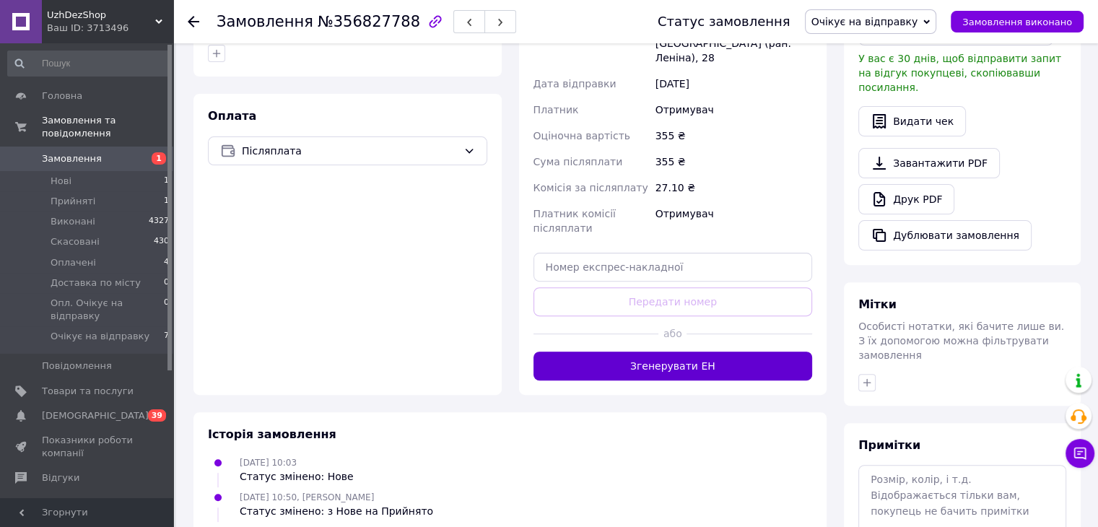
scroll to position [505, 0]
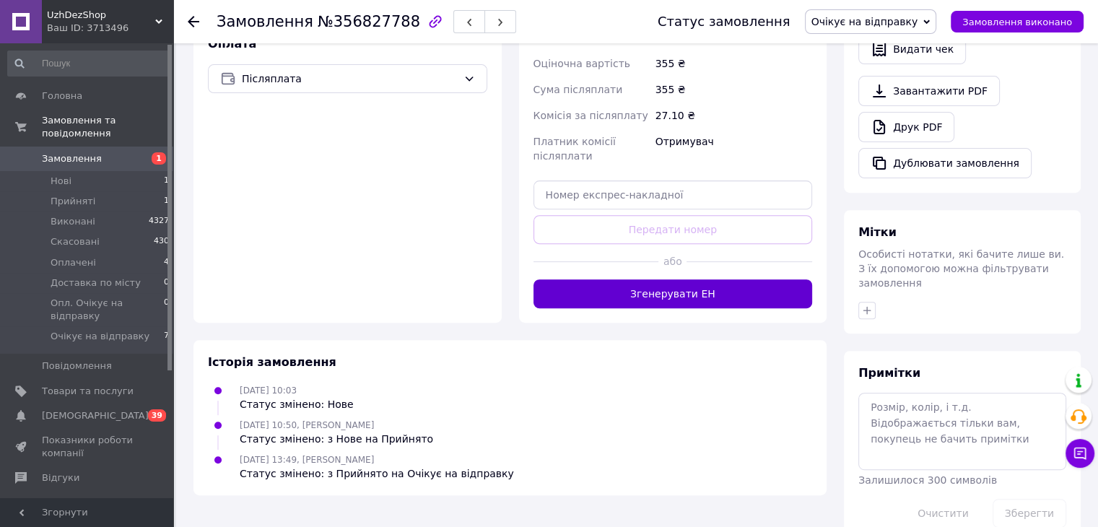
click at [637, 279] on button "Згенерувати ЕН" at bounding box center [672, 293] width 279 height 29
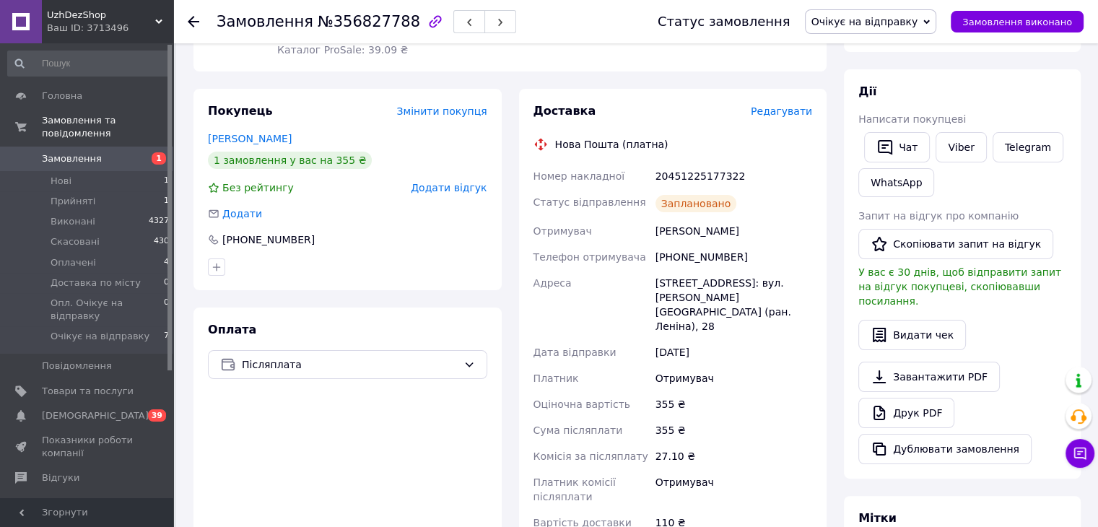
scroll to position [217, 0]
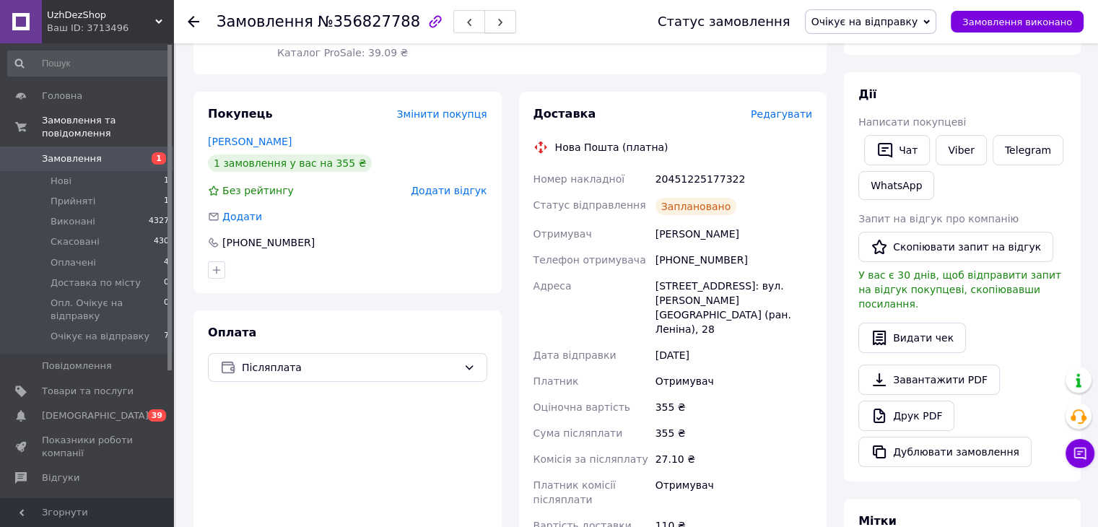
click at [484, 29] on button "button" at bounding box center [500, 21] width 32 height 23
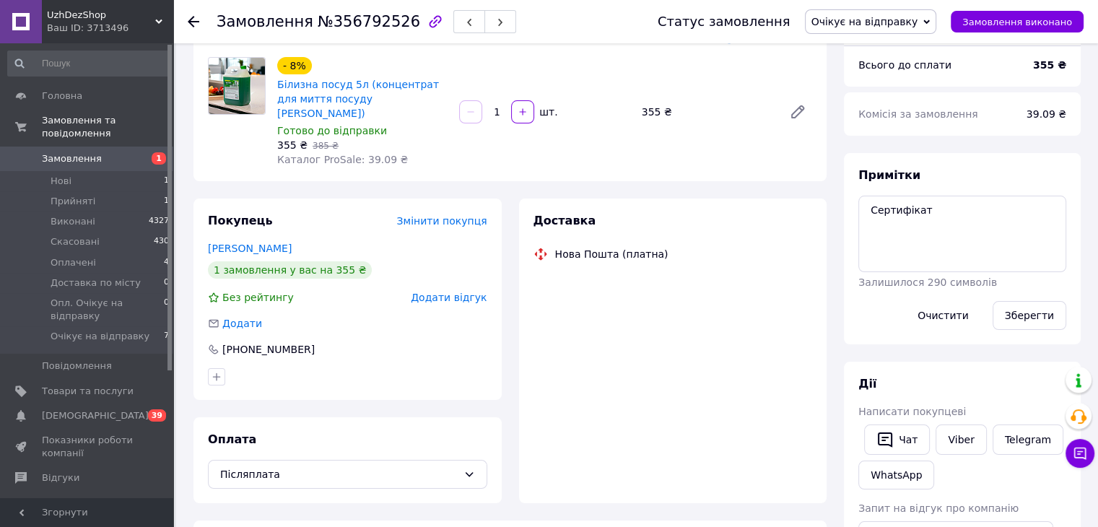
scroll to position [217, 0]
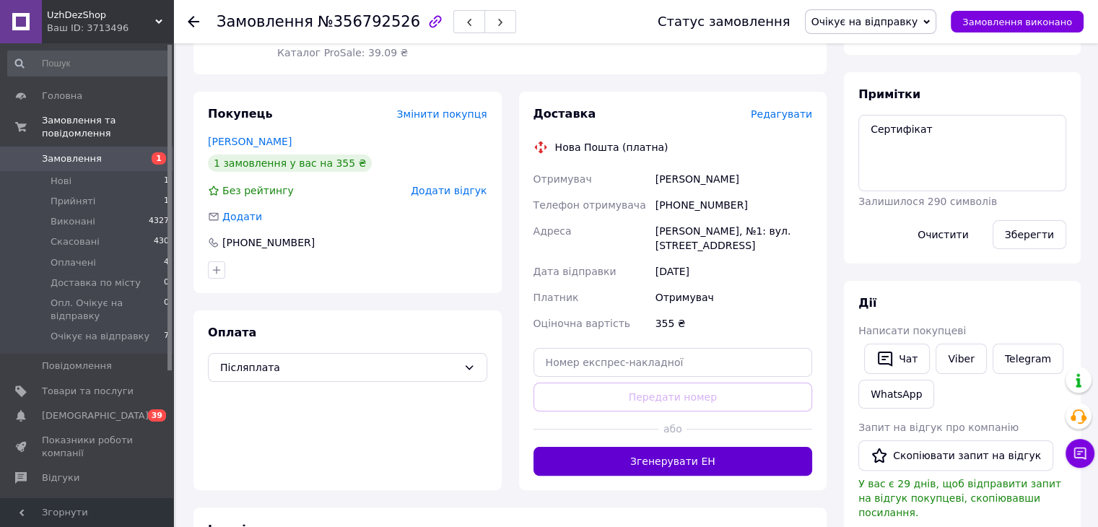
click at [676, 447] on button "Згенерувати ЕН" at bounding box center [672, 461] width 279 height 29
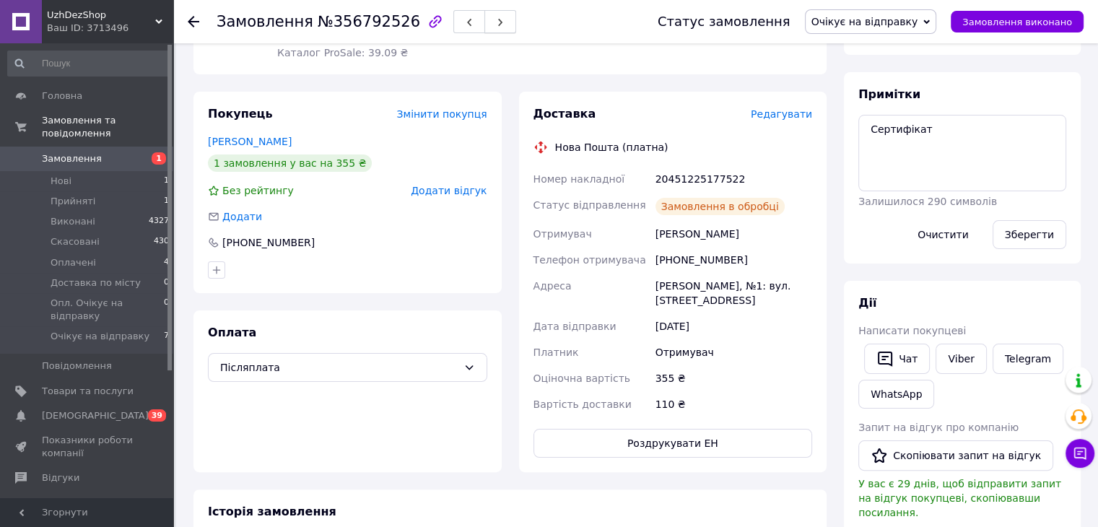
click at [498, 20] on use "button" at bounding box center [500, 23] width 4 height 8
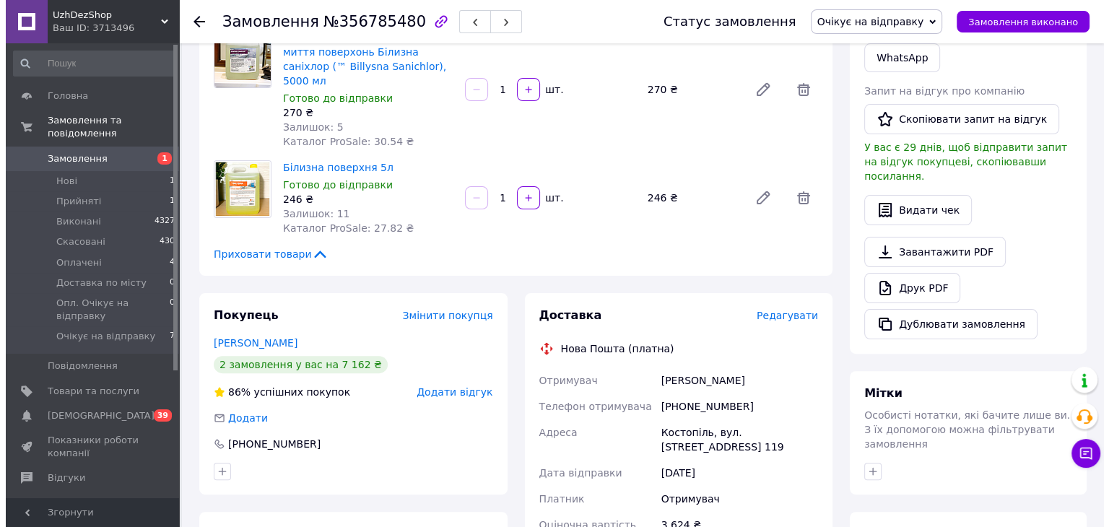
scroll to position [361, 0]
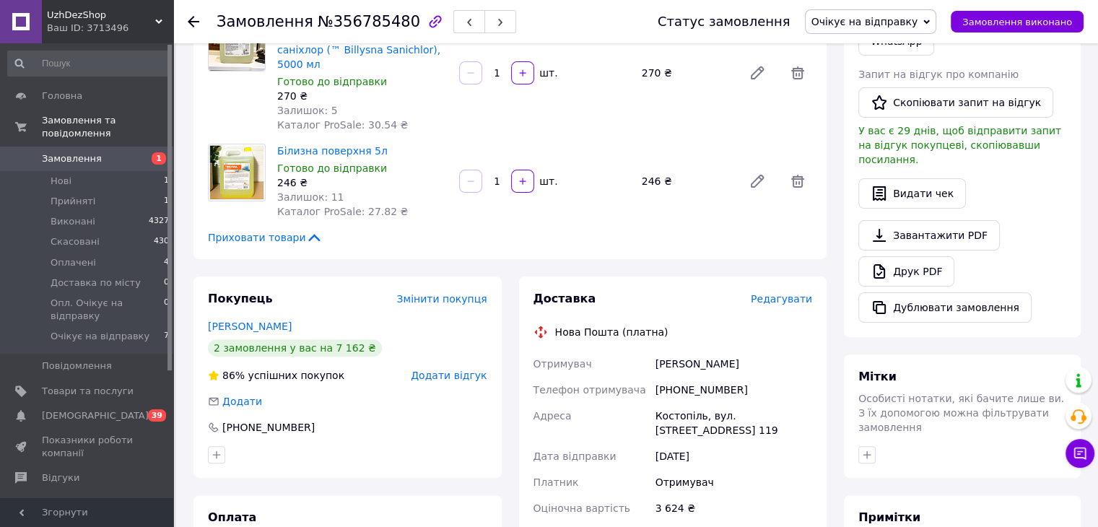
click at [786, 293] on span "Редагувати" at bounding box center [781, 299] width 61 height 12
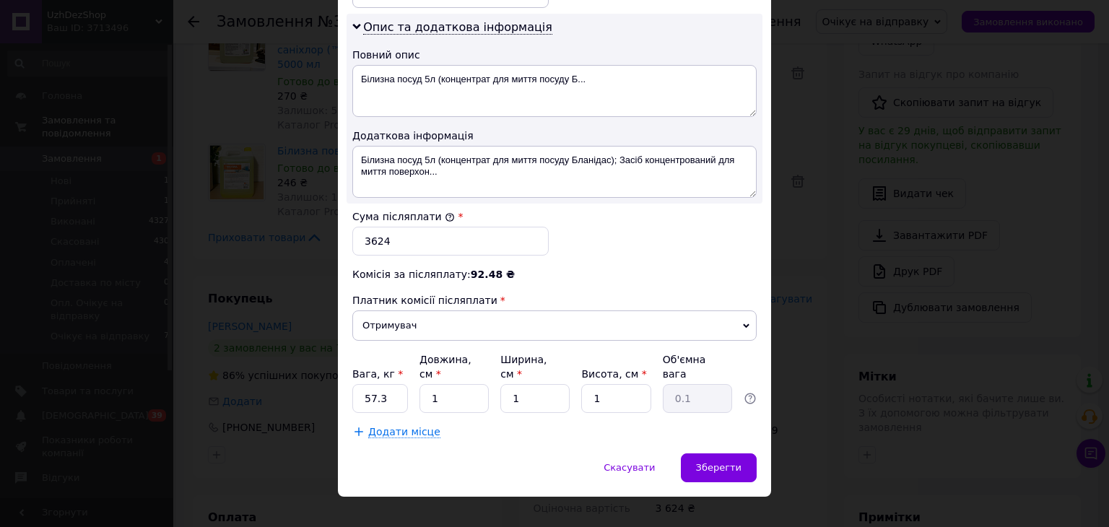
scroll to position [788, 0]
click at [413, 426] on span "Додати місце" at bounding box center [404, 432] width 72 height 12
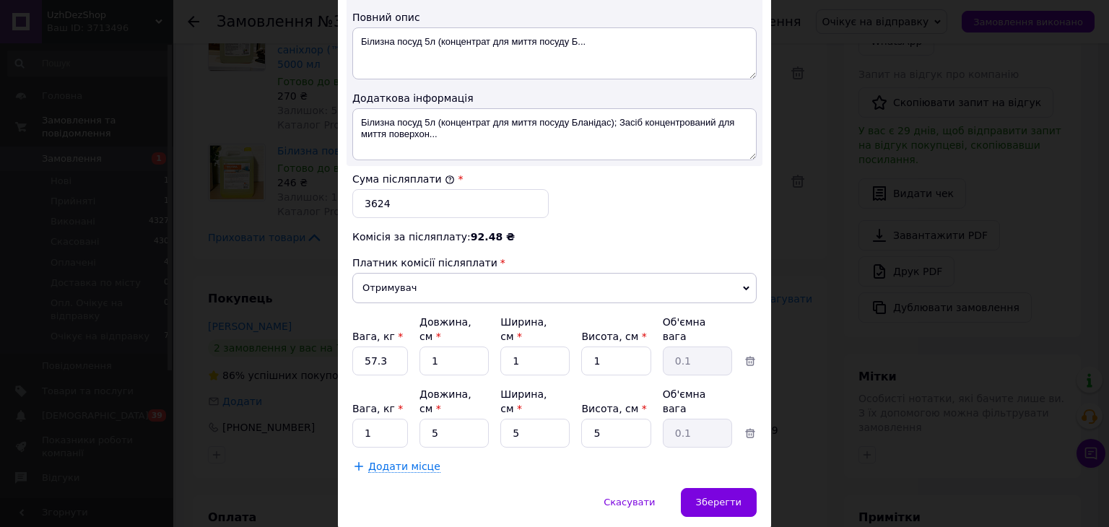
scroll to position [846, 0]
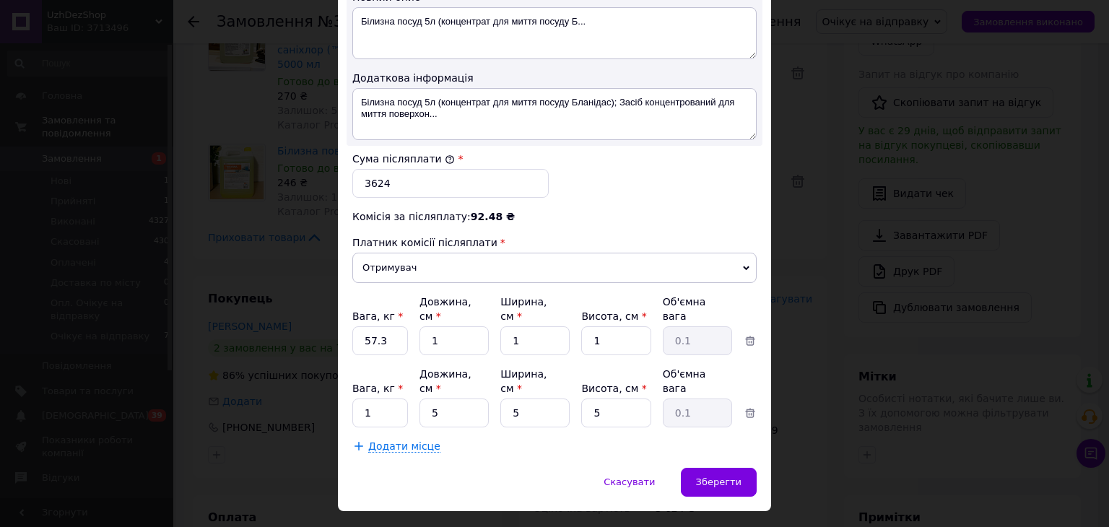
click at [407, 440] on span "Додати місце" at bounding box center [404, 446] width 72 height 12
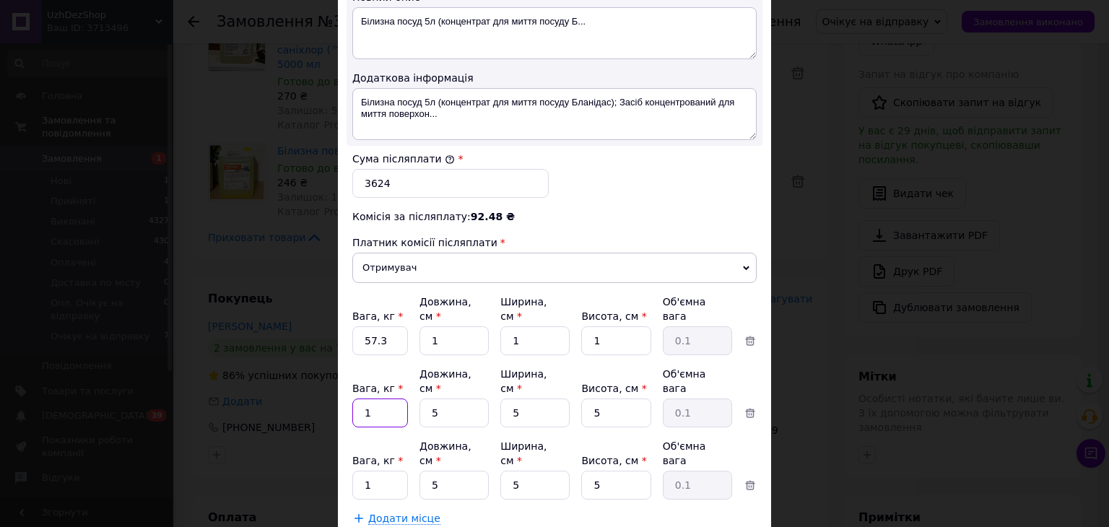
drag, startPoint x: 377, startPoint y: 382, endPoint x: 363, endPoint y: 382, distance: 13.7
click at [363, 355] on input "1" at bounding box center [380, 340] width 56 height 29
type input "20.8"
drag, startPoint x: 375, startPoint y: 432, endPoint x: 359, endPoint y: 438, distance: 16.9
click at [359, 355] on input "1" at bounding box center [380, 340] width 56 height 29
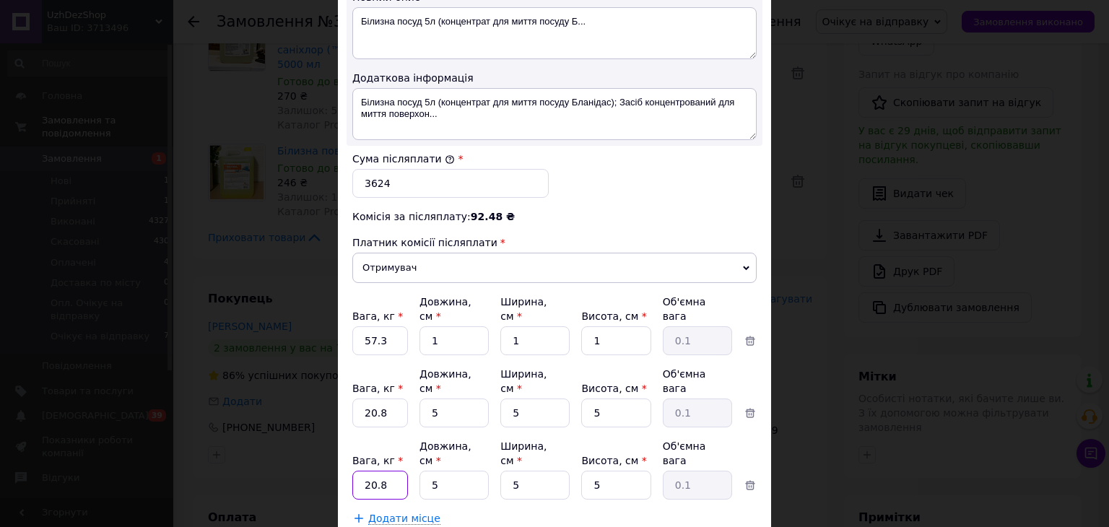
type input "20.8"
drag, startPoint x: 380, startPoint y: 324, endPoint x: 362, endPoint y: 322, distance: 18.2
click at [362, 326] on input "57.3" at bounding box center [380, 340] width 56 height 29
type input "15.7"
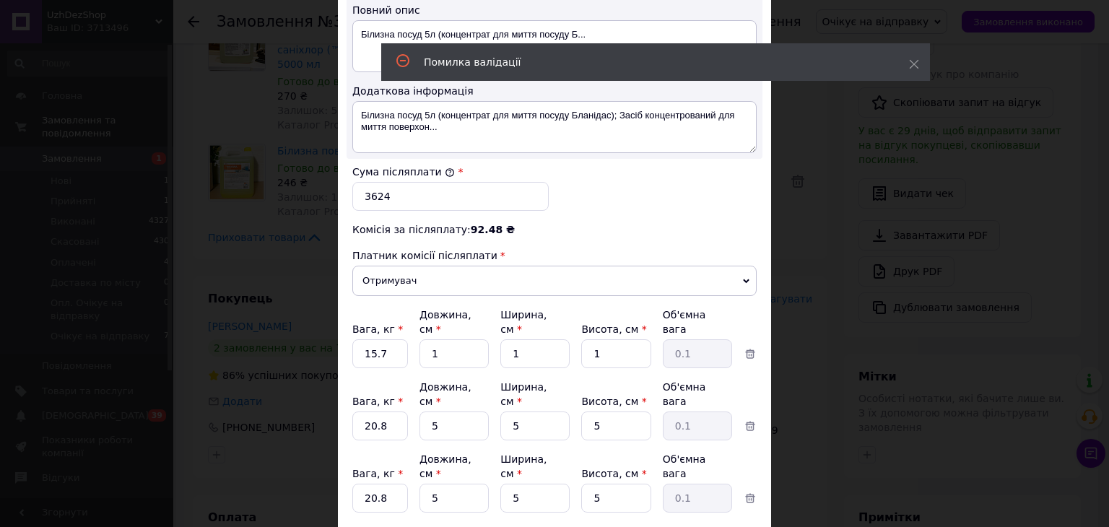
scroll to position [51, 0]
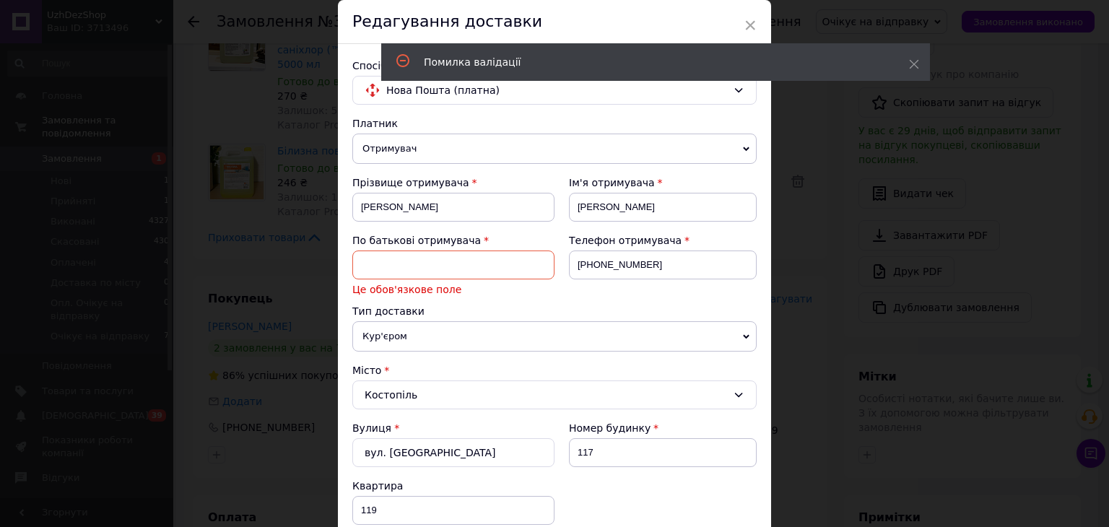
click at [431, 261] on input at bounding box center [453, 264] width 202 height 29
type input "[PERSON_NAME]"
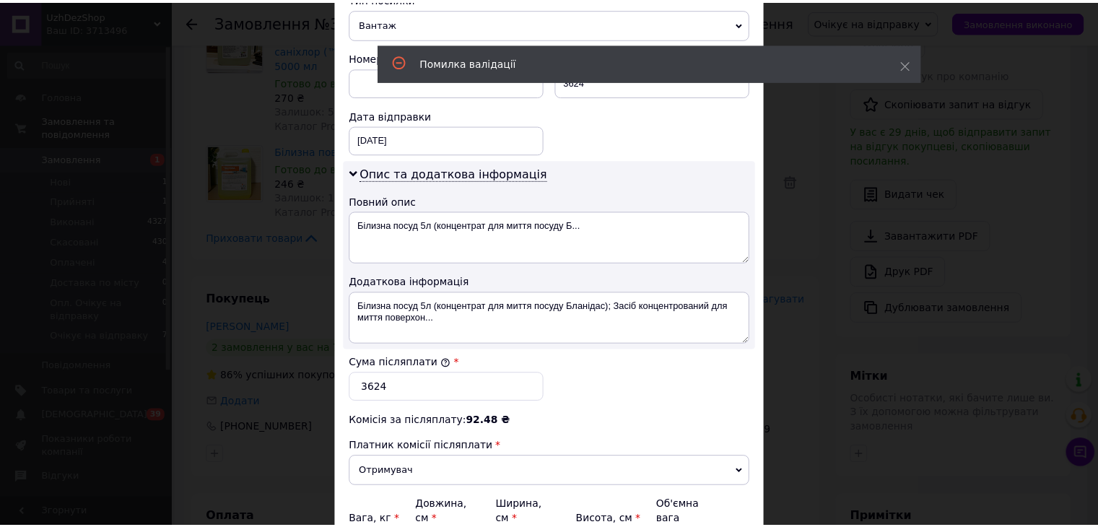
scroll to position [904, 0]
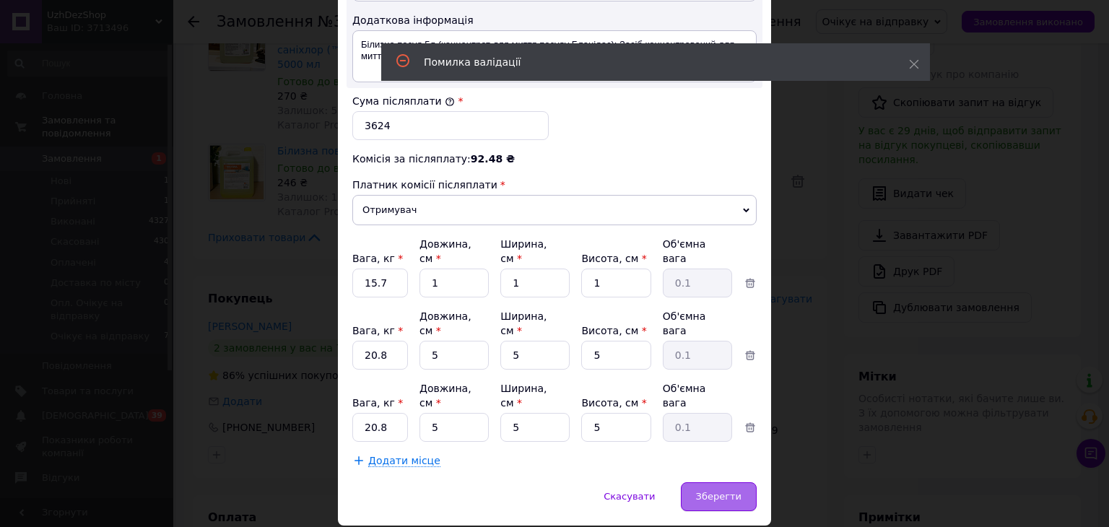
click at [718, 491] on span "Зберегти" at bounding box center [718, 496] width 45 height 11
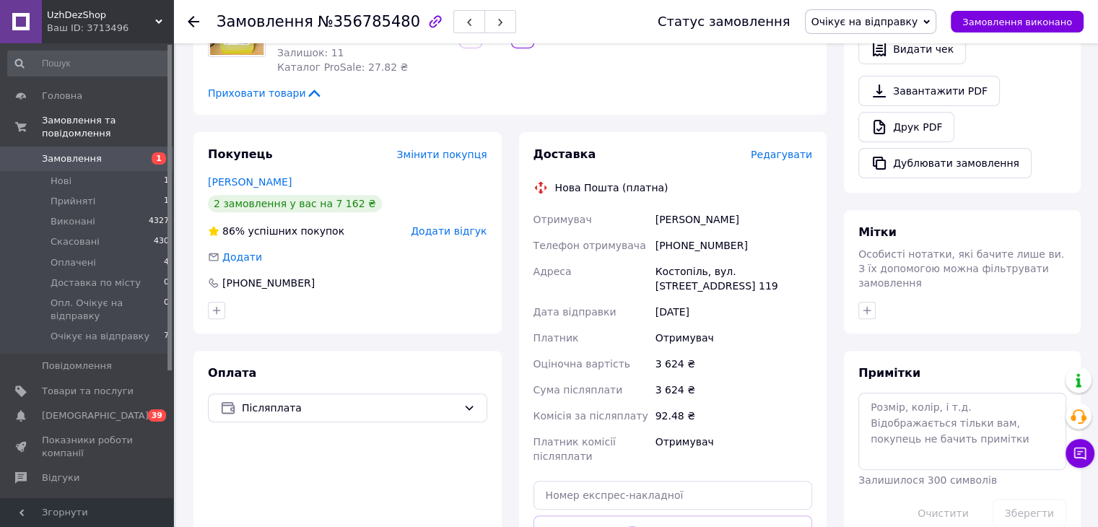
scroll to position [577, 0]
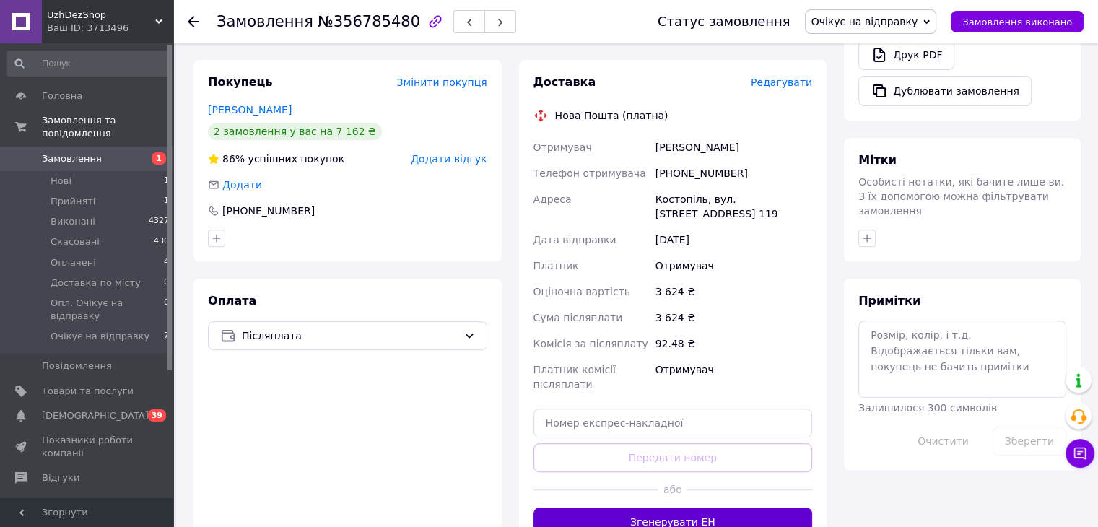
click at [695, 507] on button "Згенерувати ЕН" at bounding box center [672, 521] width 279 height 29
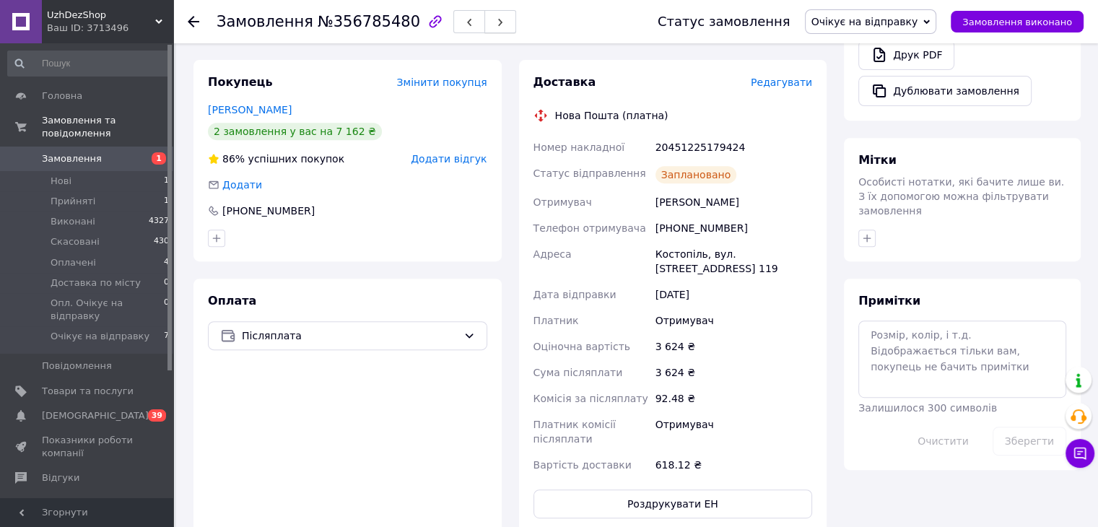
click at [496, 27] on span "button" at bounding box center [500, 22] width 9 height 11
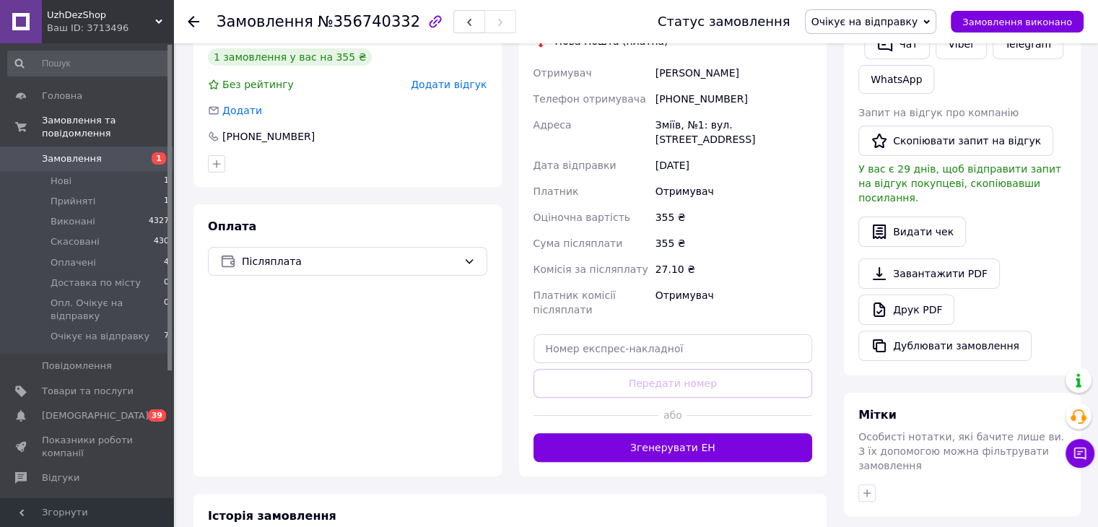
scroll to position [290, 0]
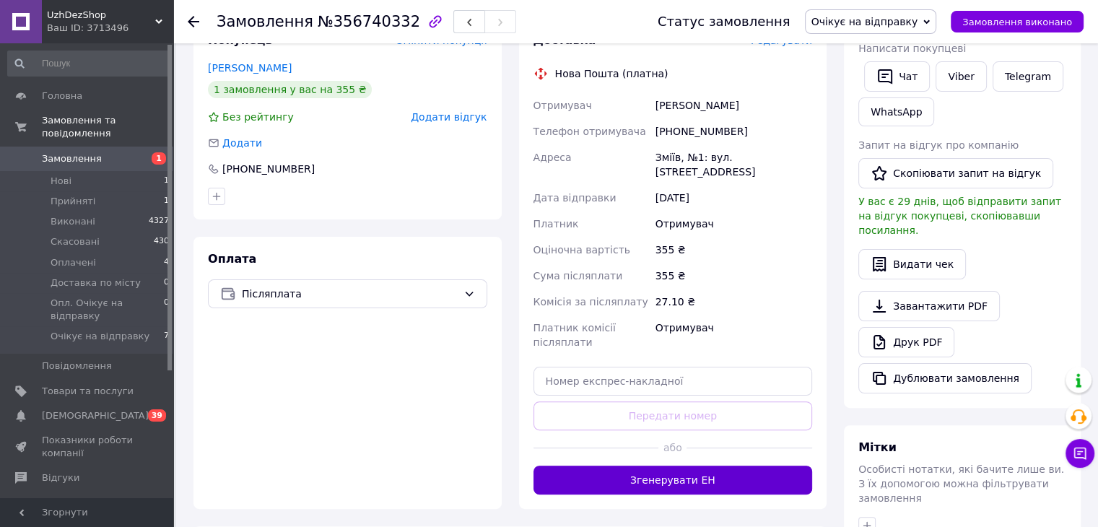
click at [694, 466] on button "Згенерувати ЕН" at bounding box center [672, 480] width 279 height 29
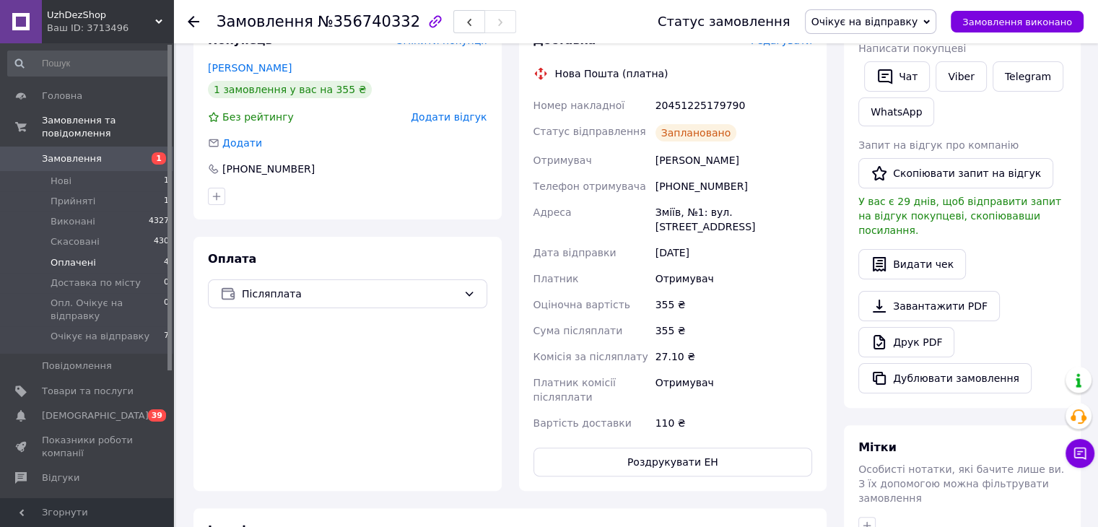
click at [79, 256] on span "Оплачені" at bounding box center [73, 262] width 45 height 13
